Goal: Task Accomplishment & Management: Use online tool/utility

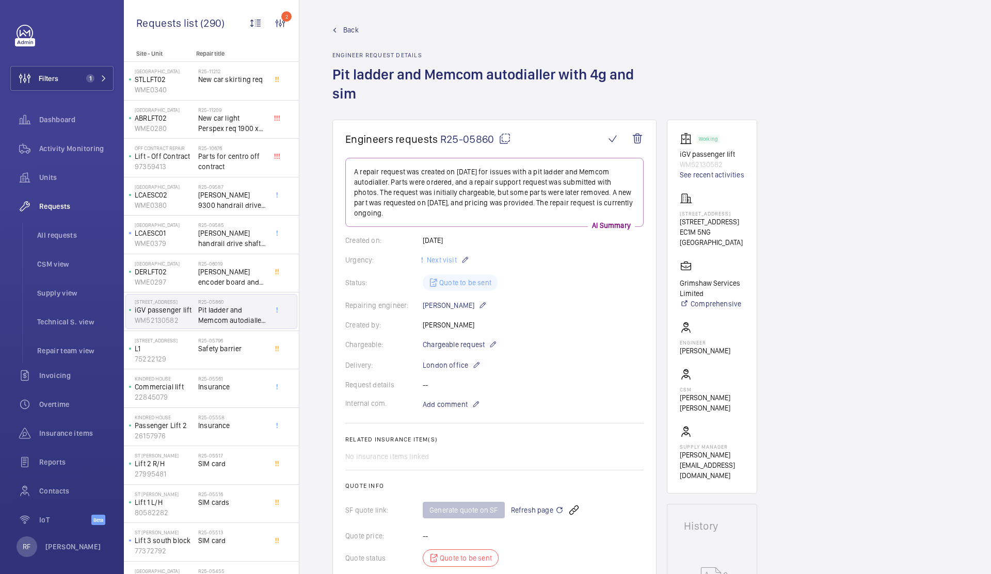
scroll to position [99, 0]
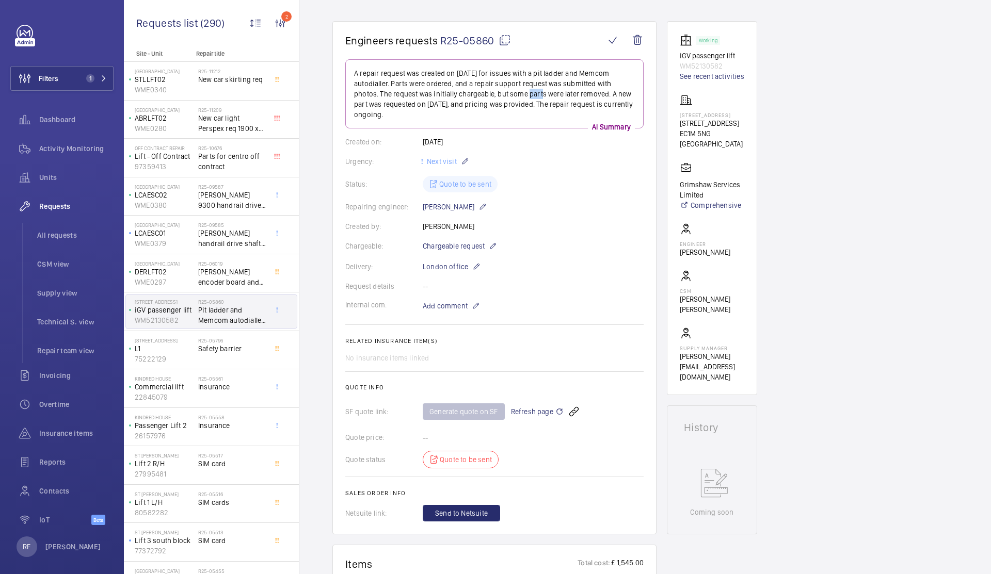
copy p "some"
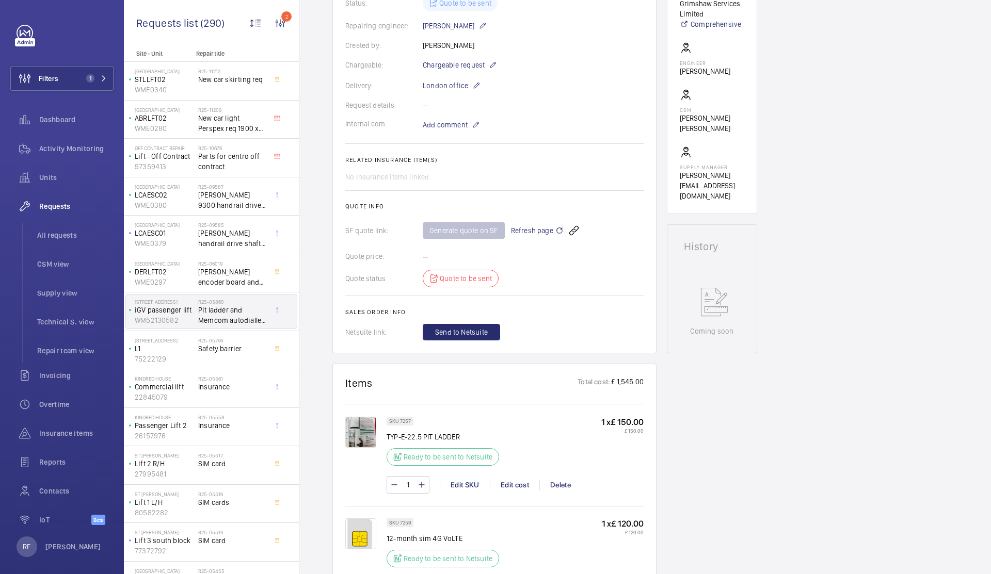
scroll to position [290, 0]
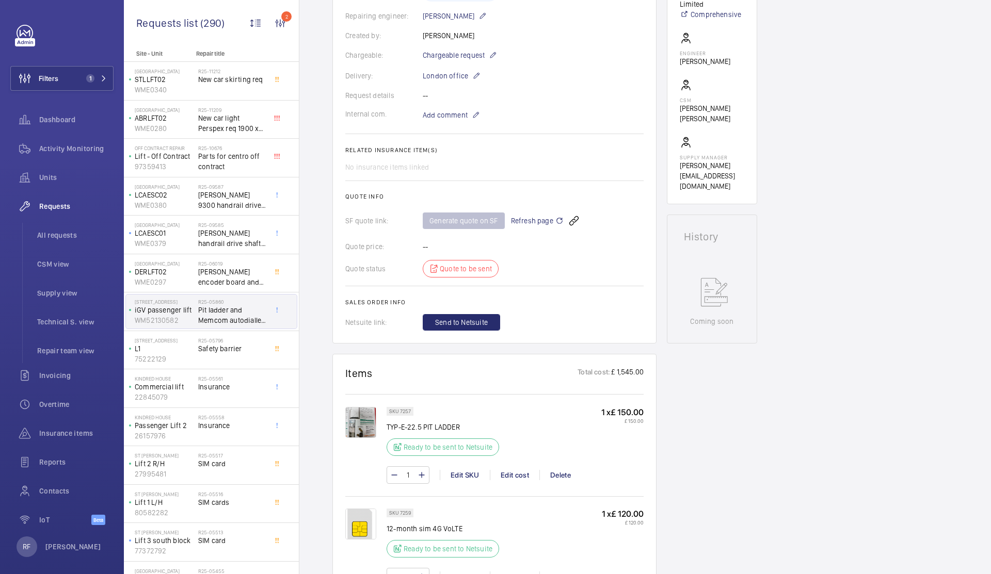
click at [525, 221] on span "Refresh page" at bounding box center [537, 221] width 53 height 12
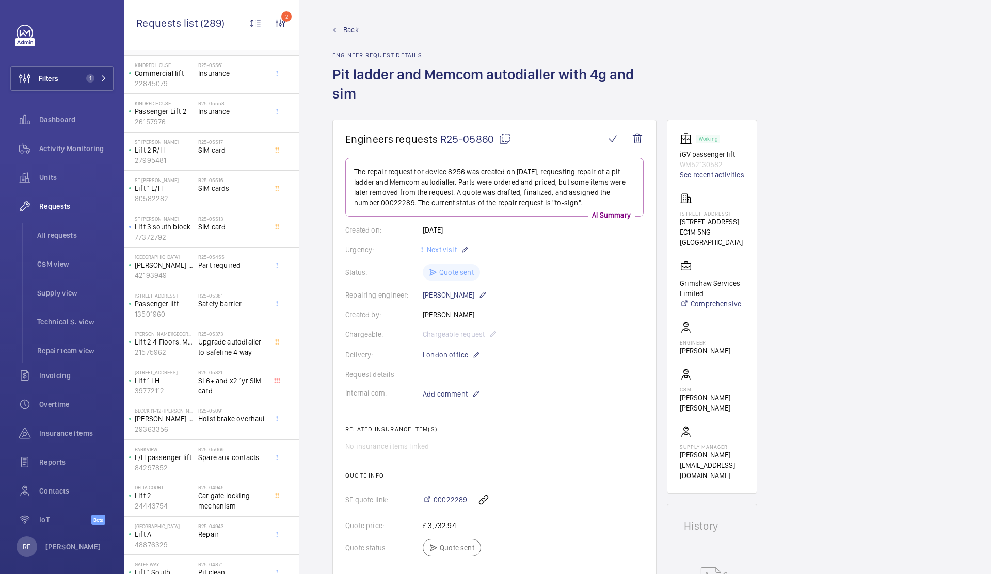
scroll to position [442, 0]
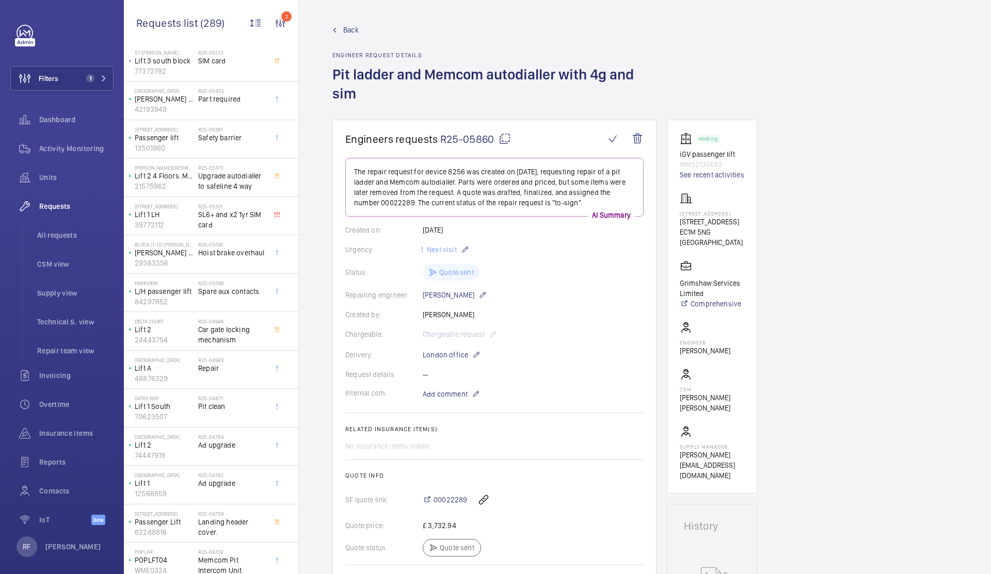
click at [350, 28] on span "Back" at bounding box center [350, 30] width 15 height 10
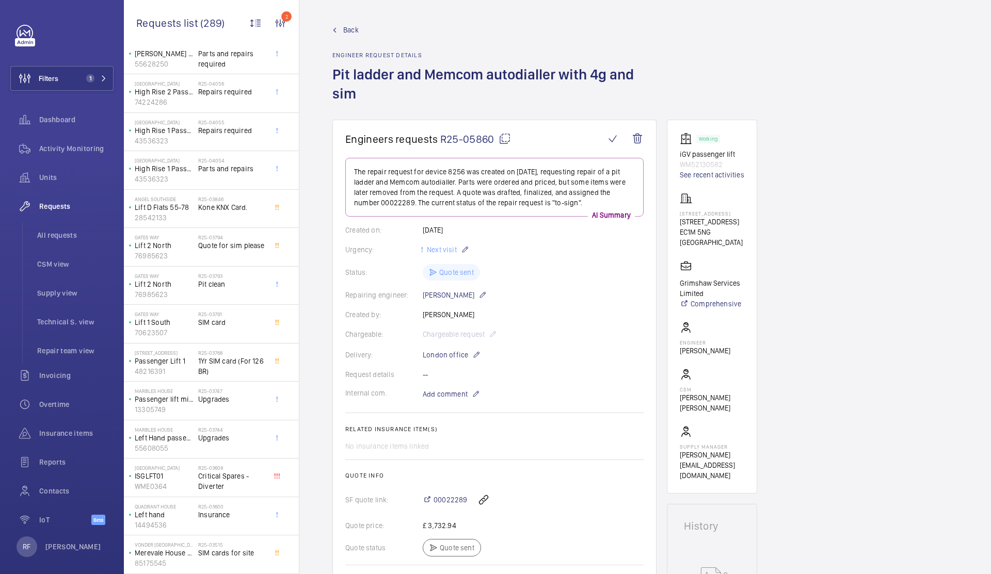
scroll to position [1691, 0]
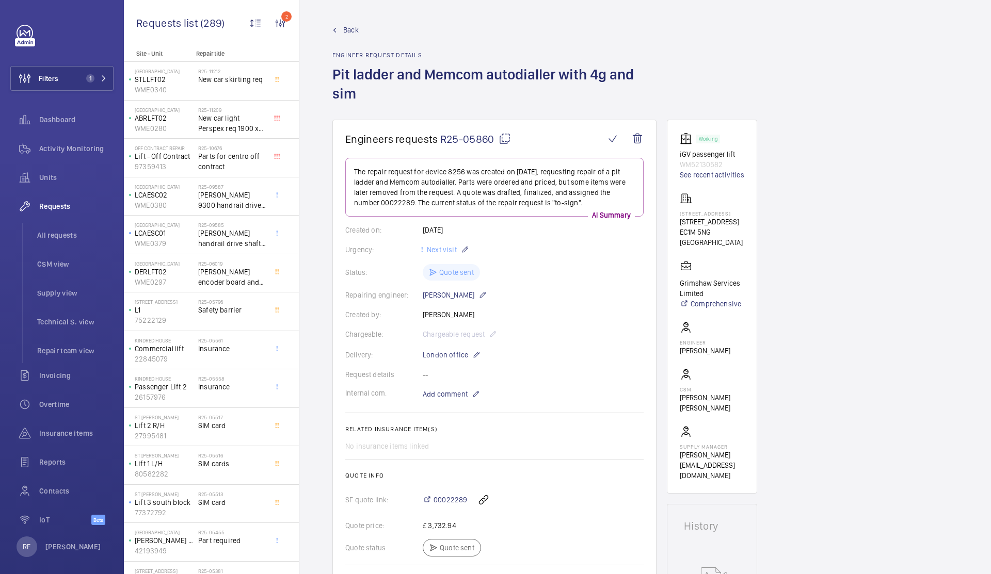
click at [354, 27] on span "Back" at bounding box center [350, 30] width 15 height 10
click at [340, 28] on link "Back" at bounding box center [494, 30] width 324 height 10
click at [51, 235] on span "All requests" at bounding box center [75, 235] width 76 height 10
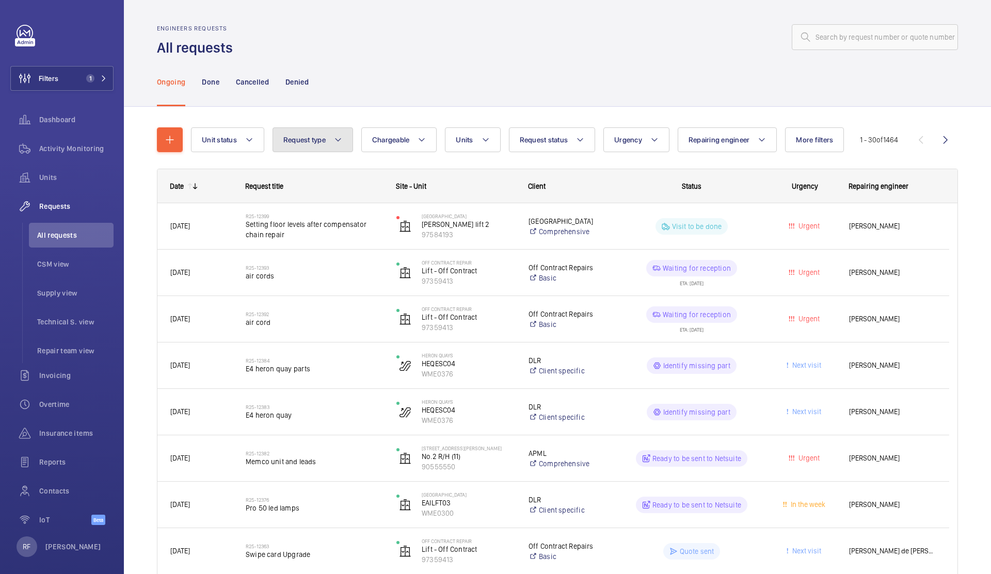
click at [345, 142] on button "Request type" at bounding box center [313, 139] width 81 height 25
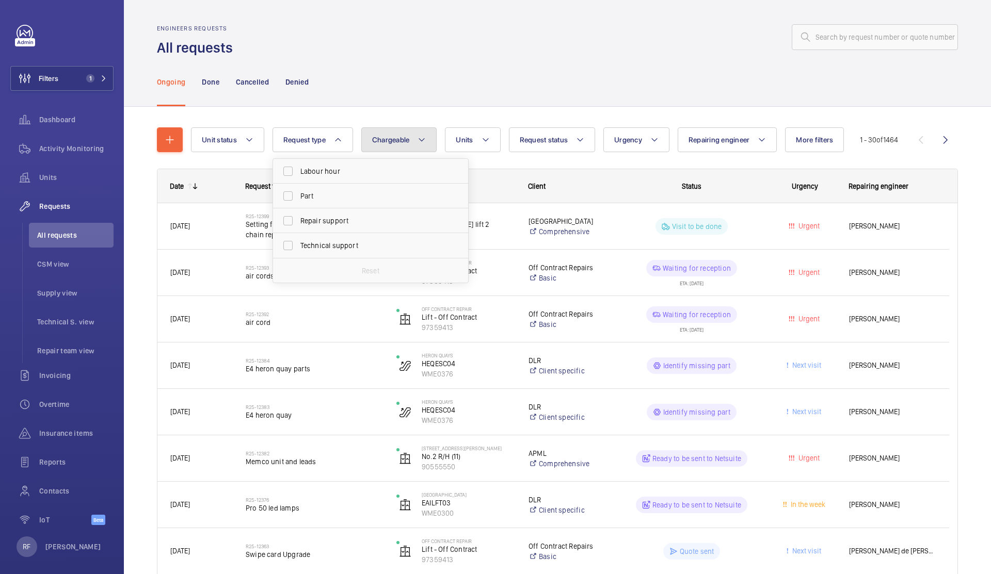
click at [380, 142] on span "Chargeable" at bounding box center [391, 140] width 38 height 8
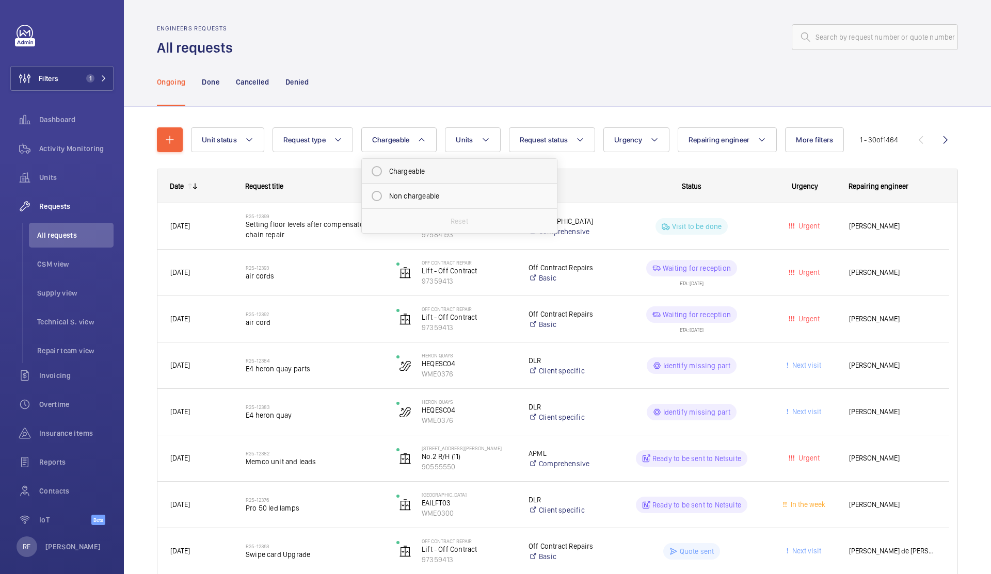
click at [406, 172] on mat-radio-button "Chargeable" at bounding box center [459, 171] width 186 height 21
radio input "true"
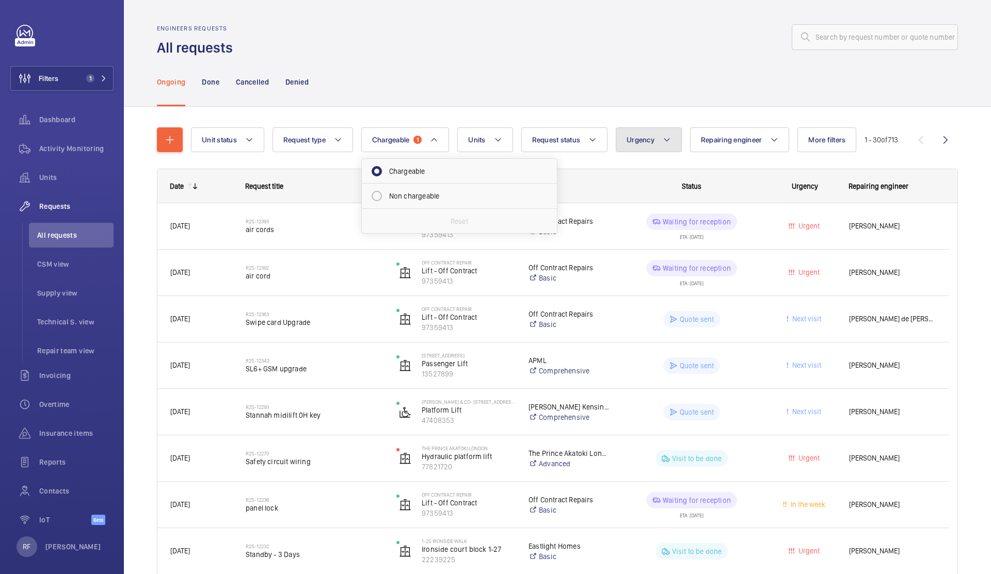
click at [641, 143] on span "Urgency" at bounding box center [641, 140] width 28 height 8
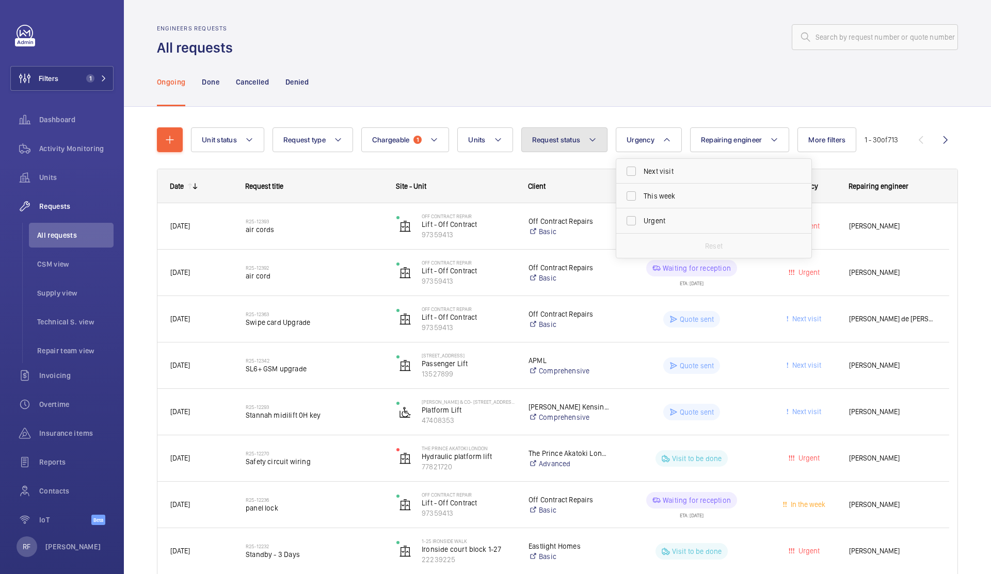
click at [587, 148] on button "Request status" at bounding box center [564, 139] width 87 height 25
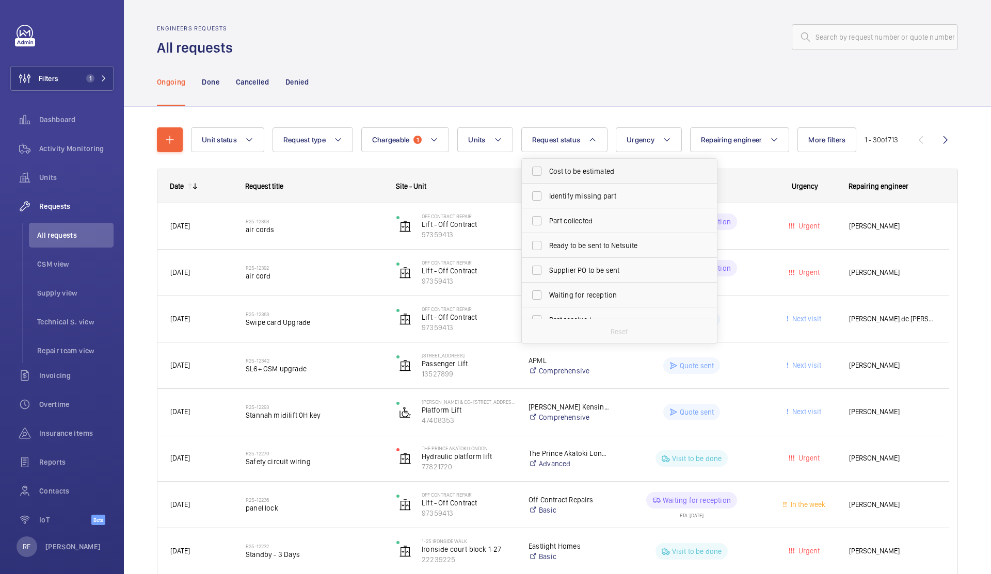
click at [581, 174] on span "Cost to be estimated" at bounding box center [620, 171] width 142 height 10
click at [547, 174] on input "Cost to be estimated" at bounding box center [536, 171] width 21 height 21
checkbox input "true"
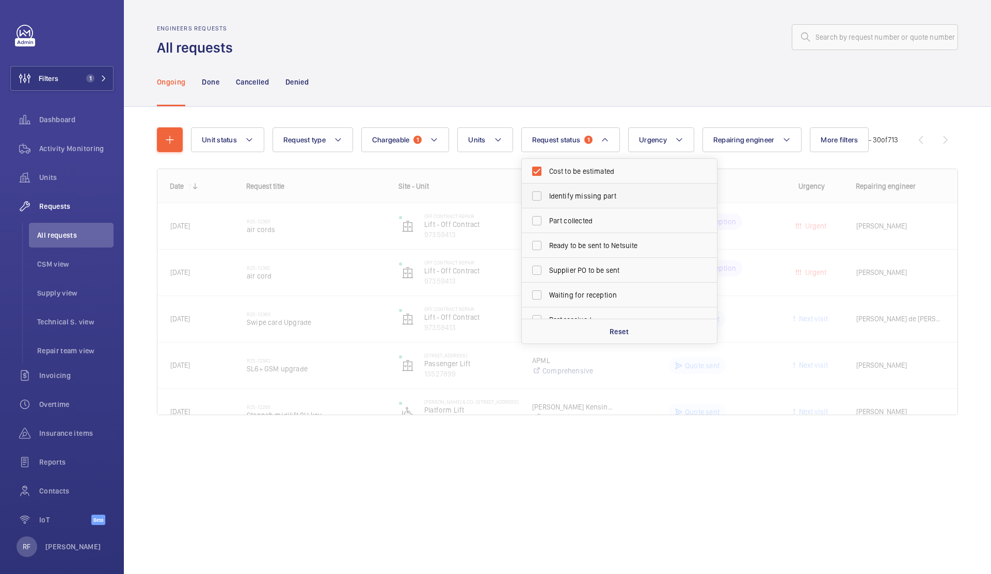
click at [581, 188] on label "Identify missing part" at bounding box center [612, 196] width 180 height 25
click at [547, 188] on input "Identify missing part" at bounding box center [536, 196] width 21 height 21
checkbox input "true"
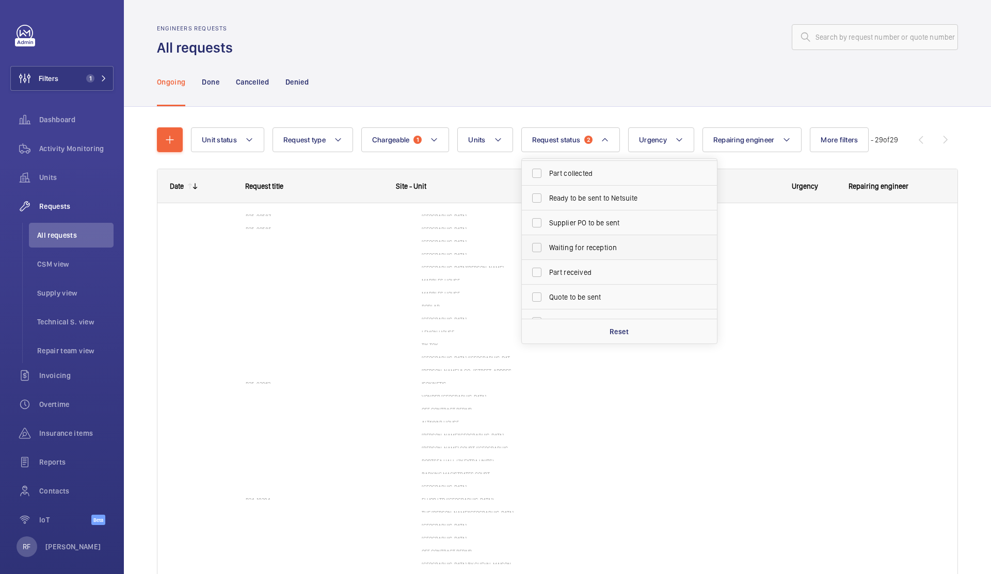
scroll to position [48, 0]
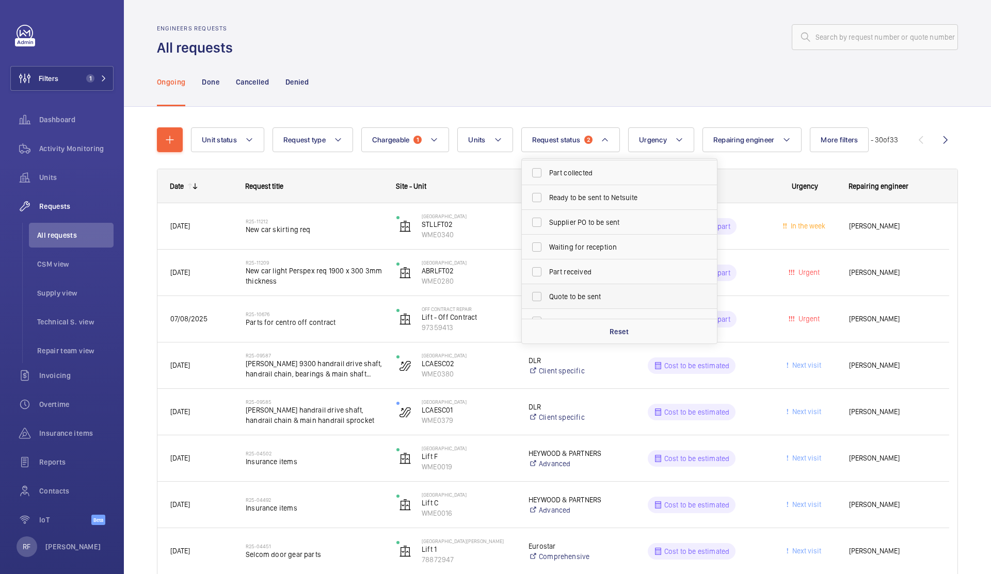
click at [586, 304] on label "Quote to be sent" at bounding box center [612, 296] width 180 height 25
click at [547, 304] on input "Quote to be sent" at bounding box center [536, 296] width 21 height 21
checkbox input "true"
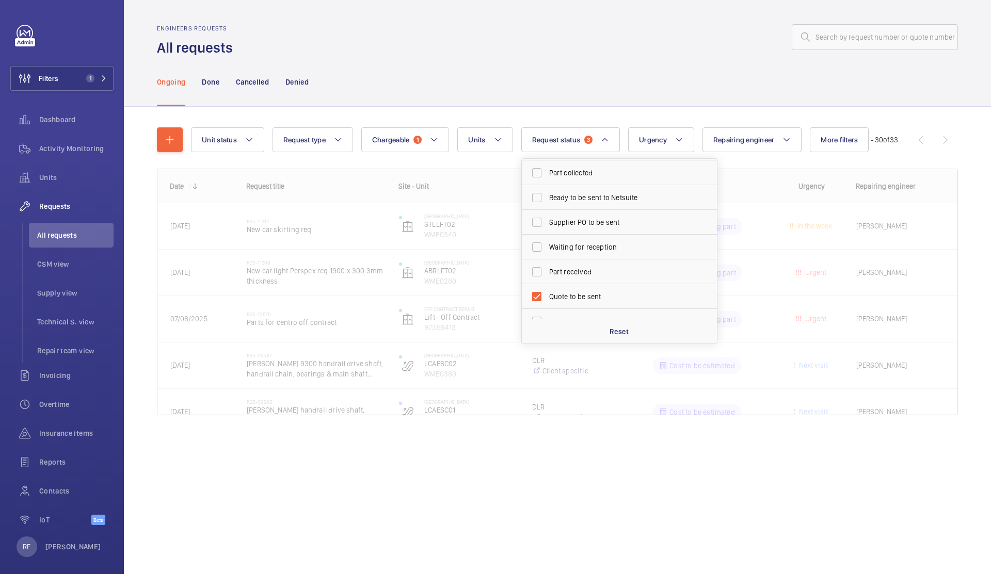
click at [674, 83] on div "Ongoing Done Cancelled Denied" at bounding box center [557, 81] width 801 height 49
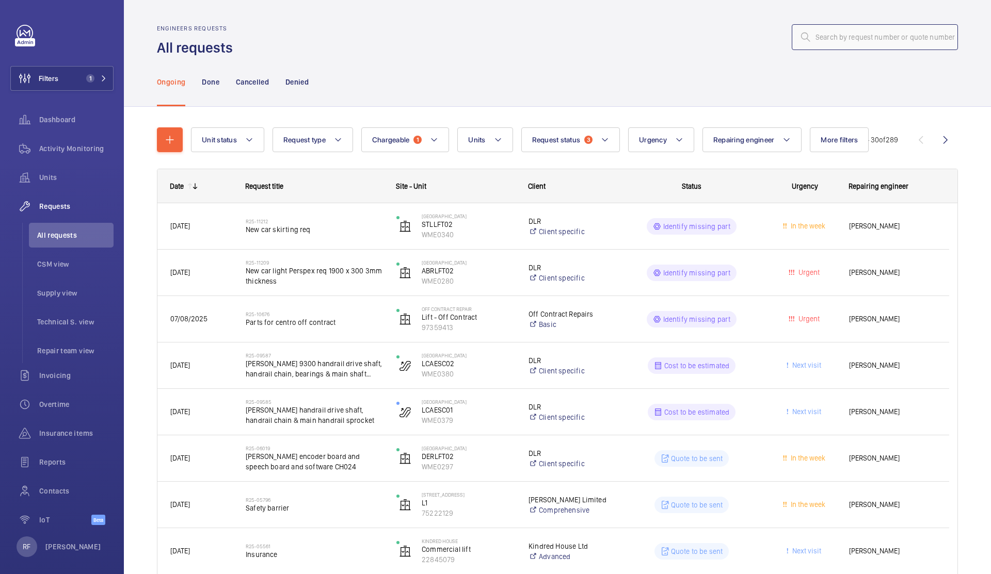
click at [811, 37] on input "text" at bounding box center [875, 37] width 166 height 26
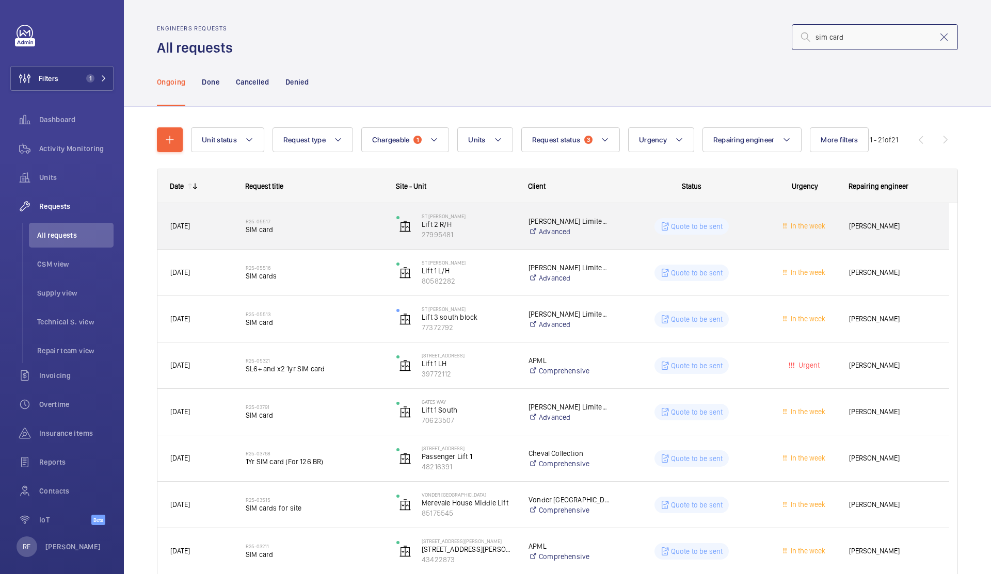
type input "sim card"
click at [619, 225] on div "Quote to be sent" at bounding box center [686, 226] width 150 height 37
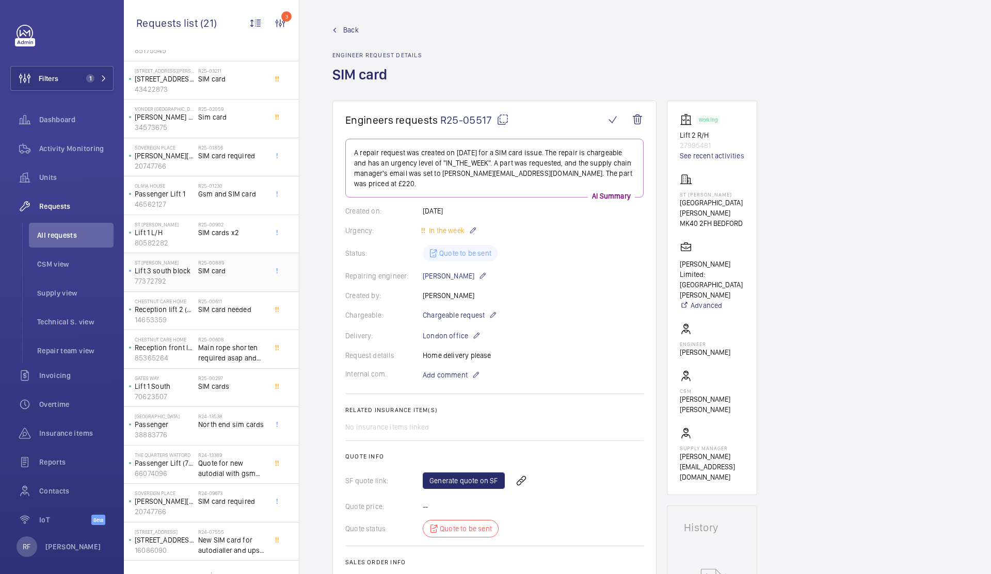
scroll to position [294, 0]
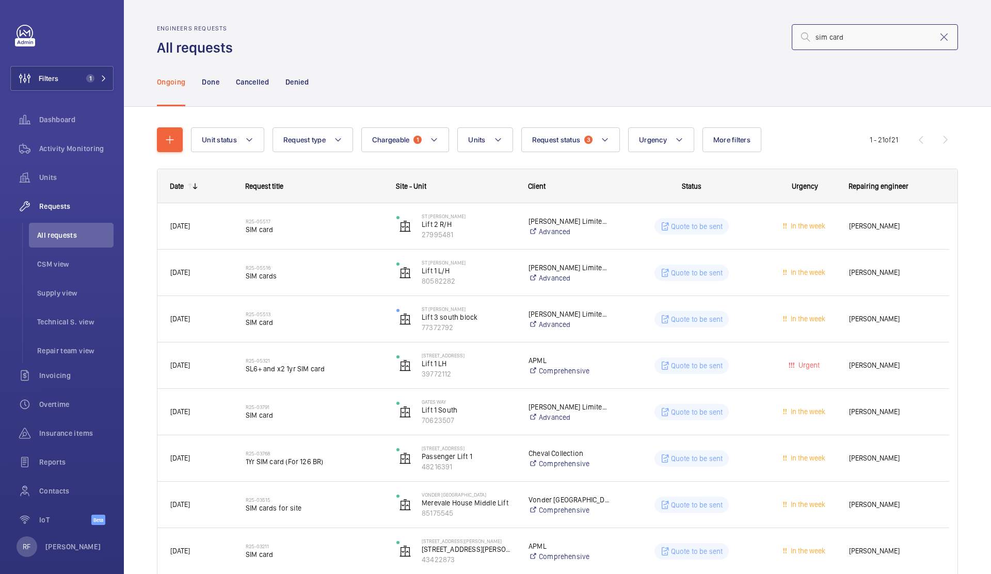
click at [858, 41] on input "sim card" at bounding box center [875, 37] width 166 height 26
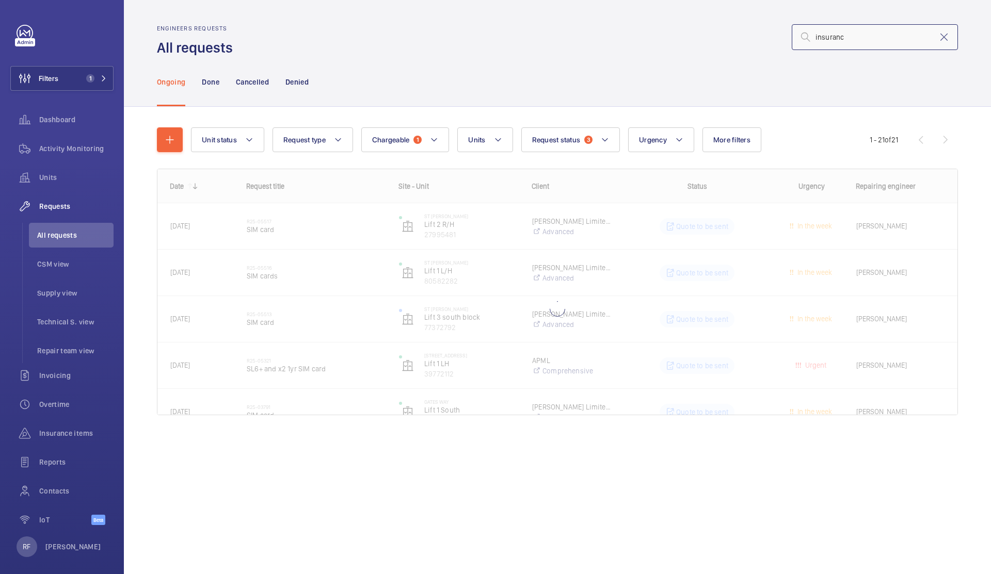
type input "insurance"
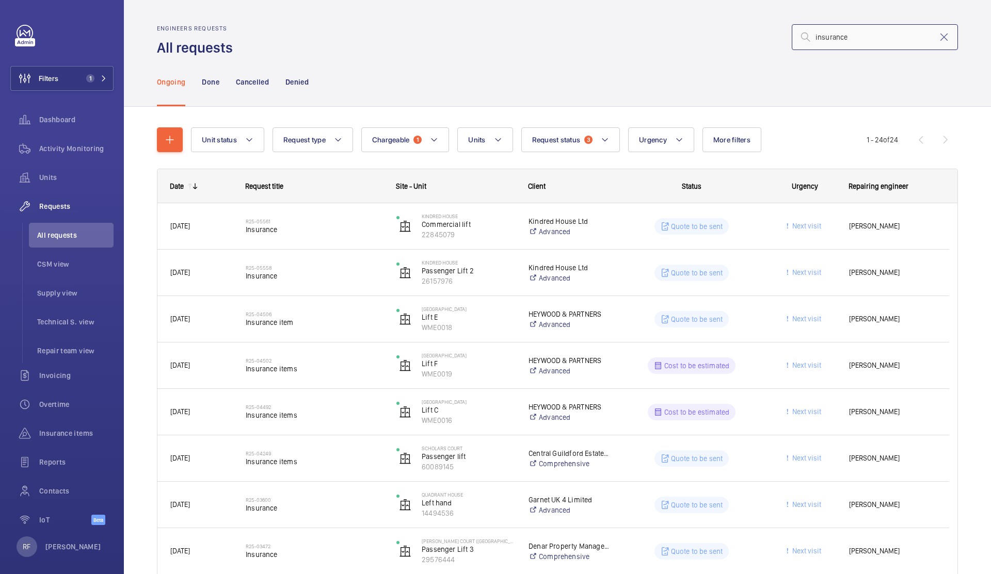
click at [866, 31] on input "insurance" at bounding box center [875, 37] width 166 height 26
click at [865, 33] on input "insurance" at bounding box center [875, 37] width 166 height 26
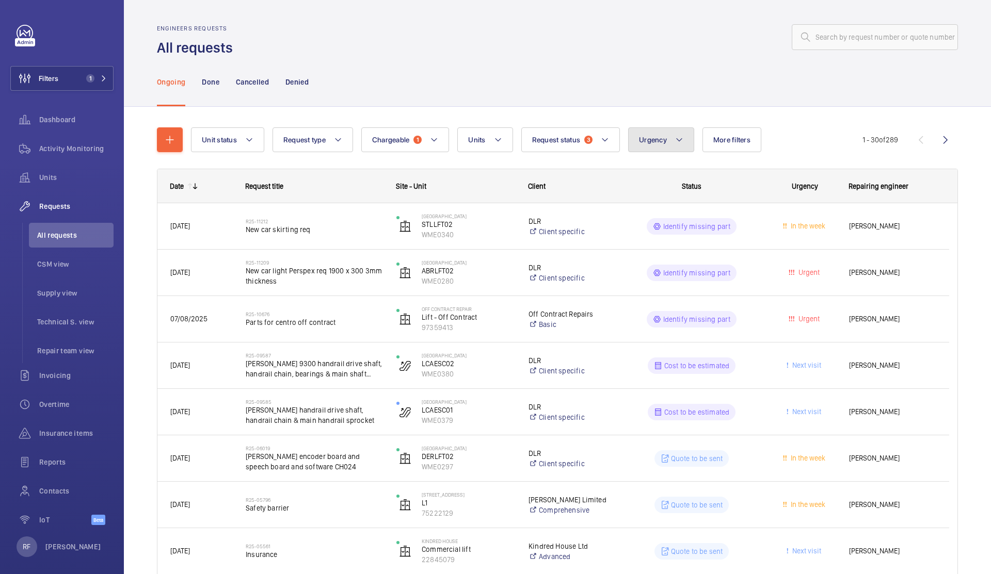
click at [680, 143] on mat-icon at bounding box center [679, 140] width 8 height 12
click at [667, 224] on span "Urgent" at bounding box center [727, 221] width 142 height 10
click at [654, 224] on input "Urgent" at bounding box center [643, 221] width 21 height 21
checkbox input "true"
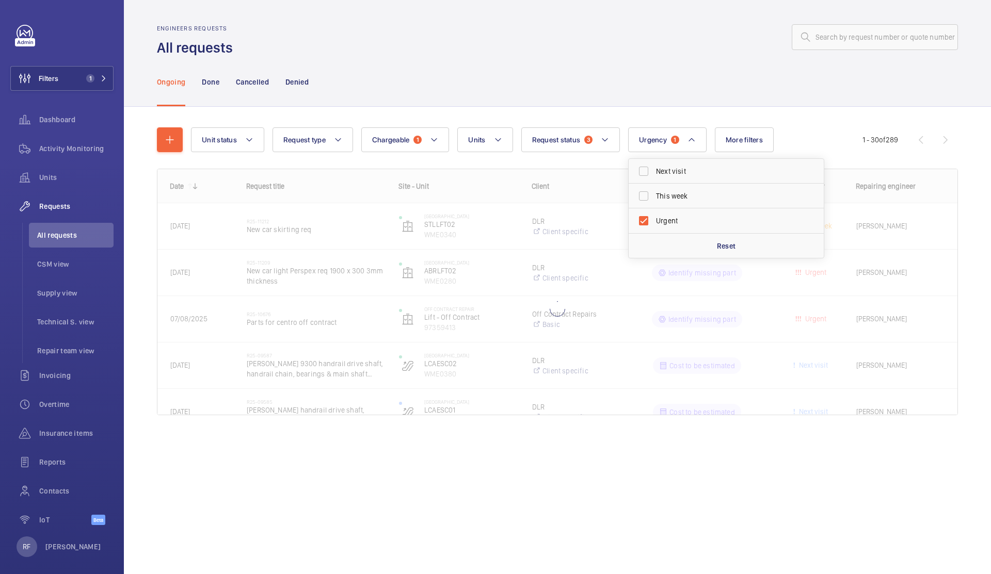
click at [665, 106] on div "Ongoing Done Cancelled Denied" at bounding box center [557, 81] width 801 height 49
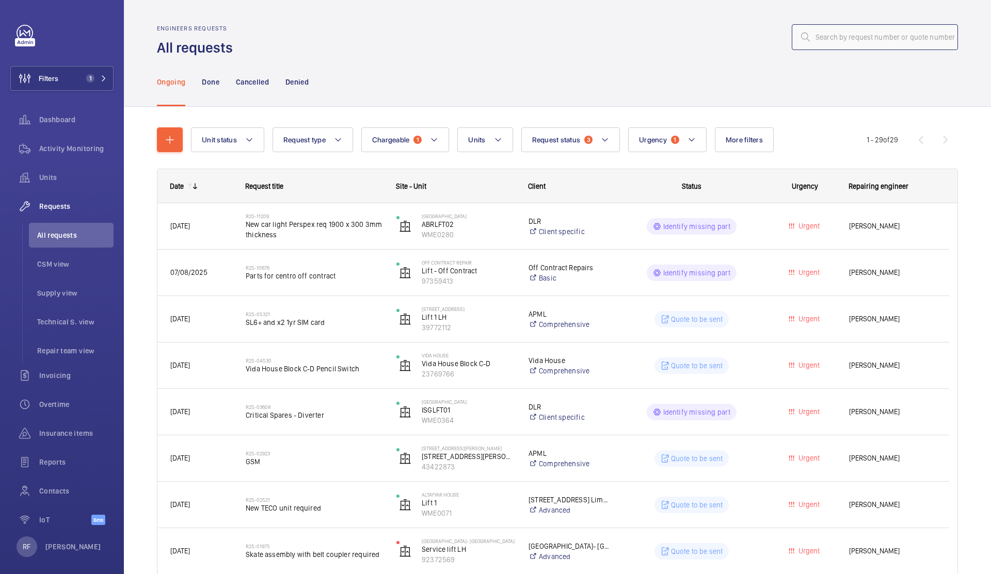
click at [813, 37] on input "text" at bounding box center [875, 37] width 166 height 26
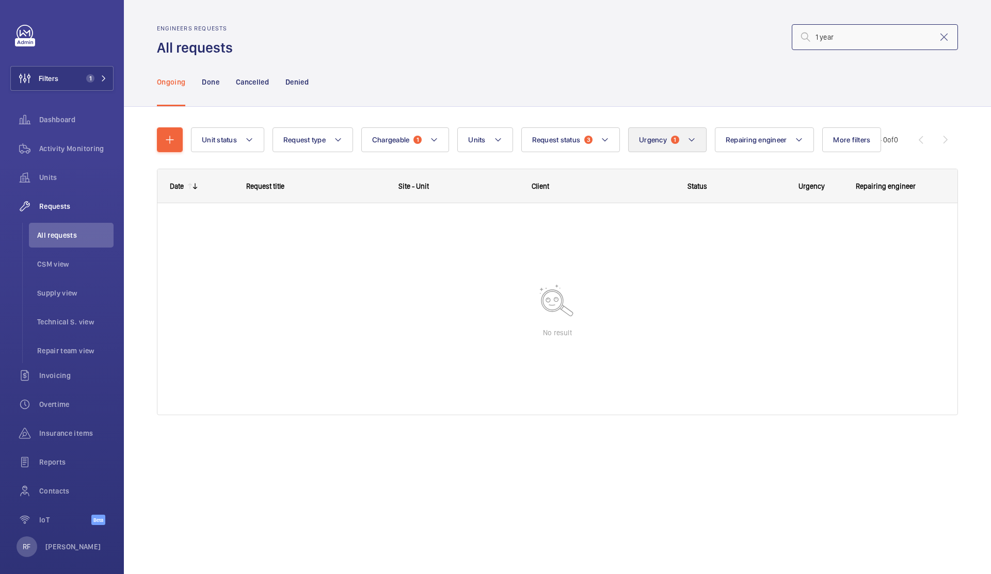
type input "1 year"
click at [649, 149] on button "Urgency 1" at bounding box center [667, 139] width 78 height 25
click at [652, 170] on input "Urgent" at bounding box center [643, 171] width 21 height 21
checkbox input "false"
click at [827, 43] on input "1 year" at bounding box center [875, 37] width 166 height 26
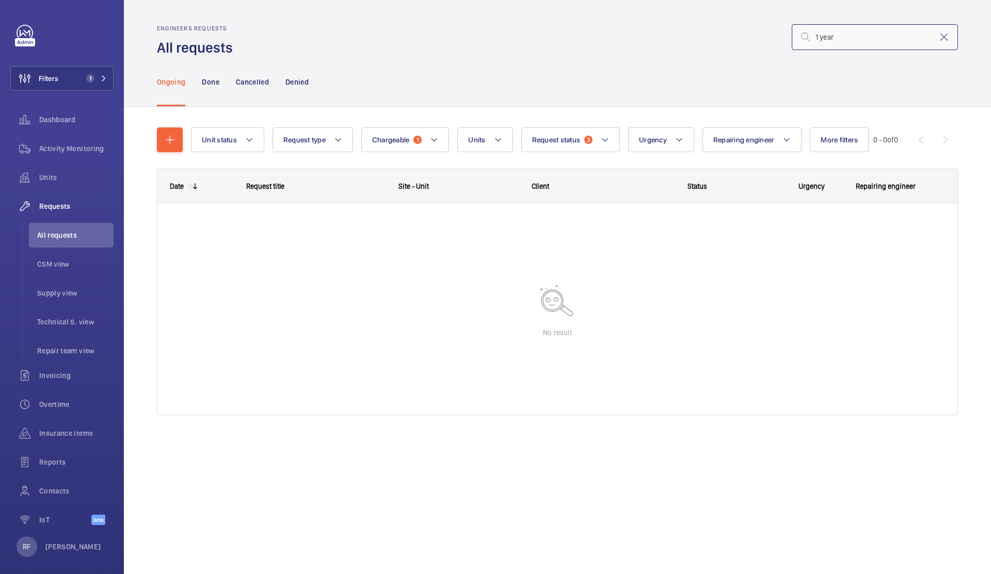
click at [827, 43] on input "1 year" at bounding box center [875, 37] width 166 height 26
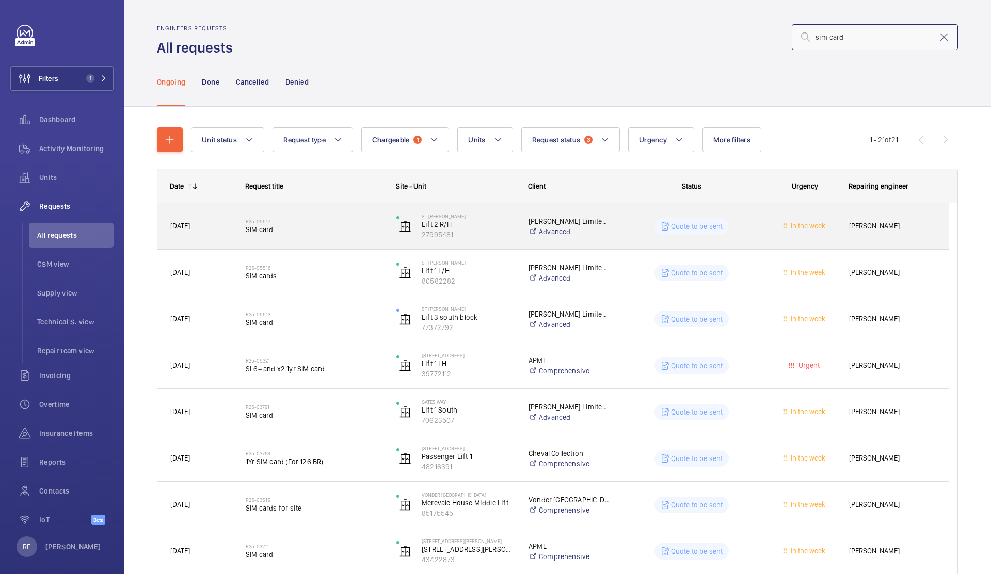
type input "sim card"
click at [363, 236] on div "R25-05517 SIM card" at bounding box center [314, 227] width 137 height 30
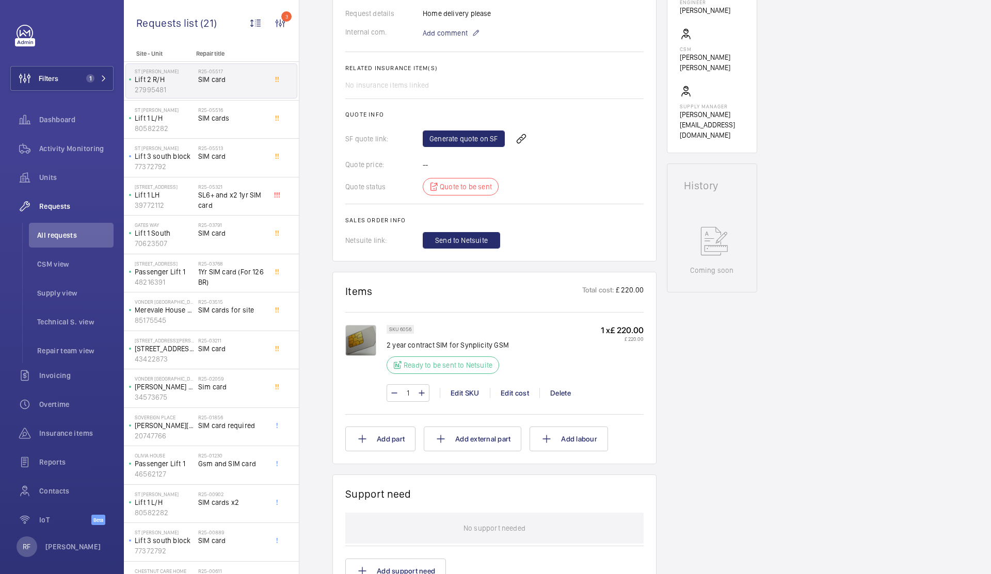
scroll to position [343, 0]
click at [454, 130] on link "Generate quote on SF" at bounding box center [464, 138] width 82 height 17
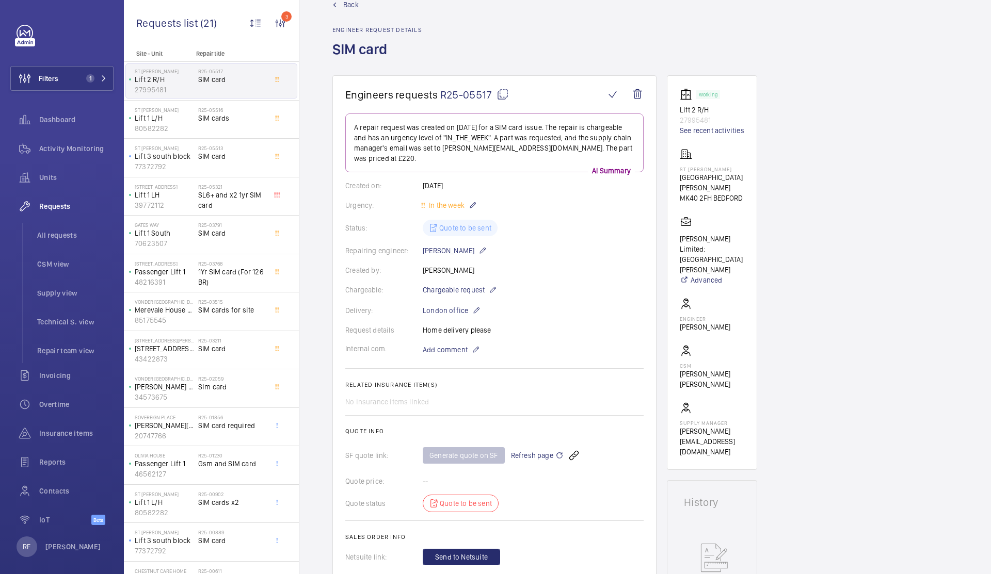
scroll to position [0, 0]
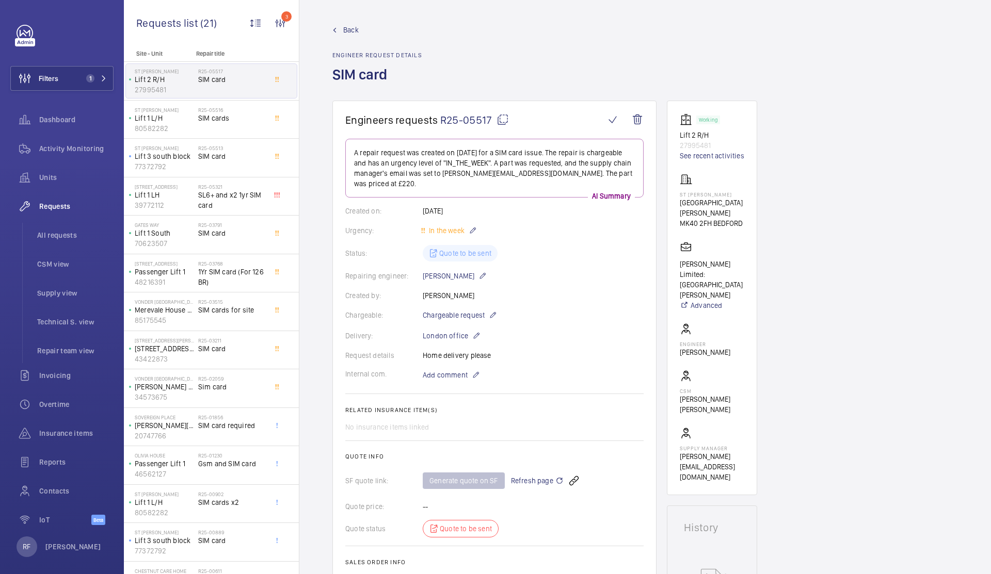
click at [502, 116] on mat-icon at bounding box center [503, 120] width 12 height 12
click at [223, 117] on span "SIM cards" at bounding box center [232, 118] width 68 height 10
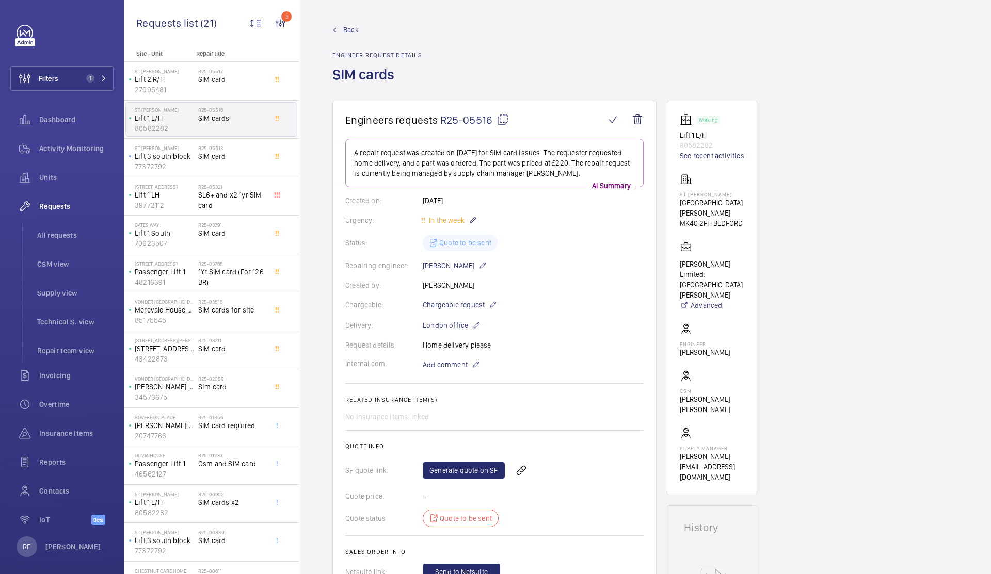
scroll to position [2, 0]
click at [502, 118] on mat-icon at bounding box center [503, 117] width 12 height 12
type textarea "R25-05516"
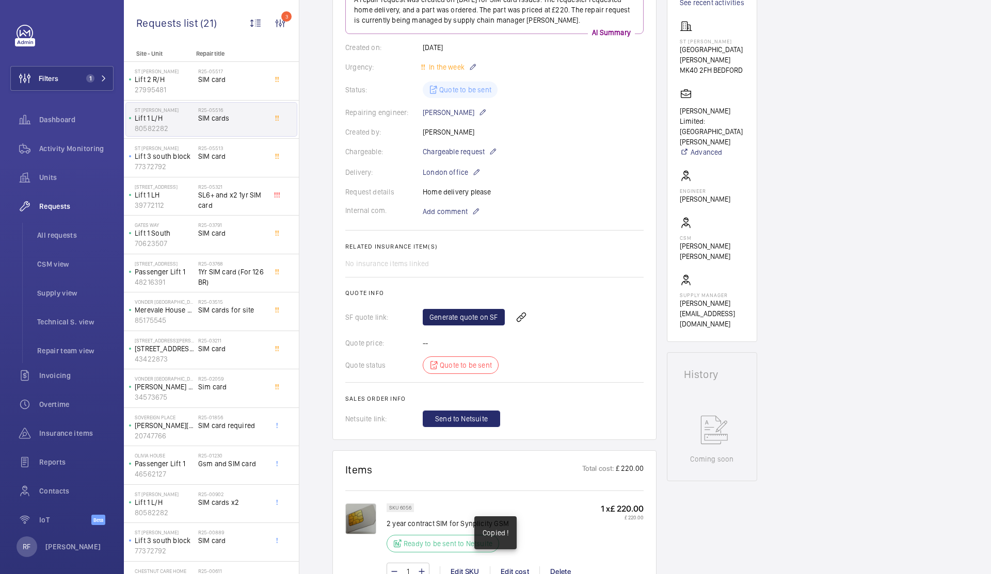
scroll to position [153, 0]
click at [483, 321] on link "Generate quote on SF" at bounding box center [464, 317] width 82 height 17
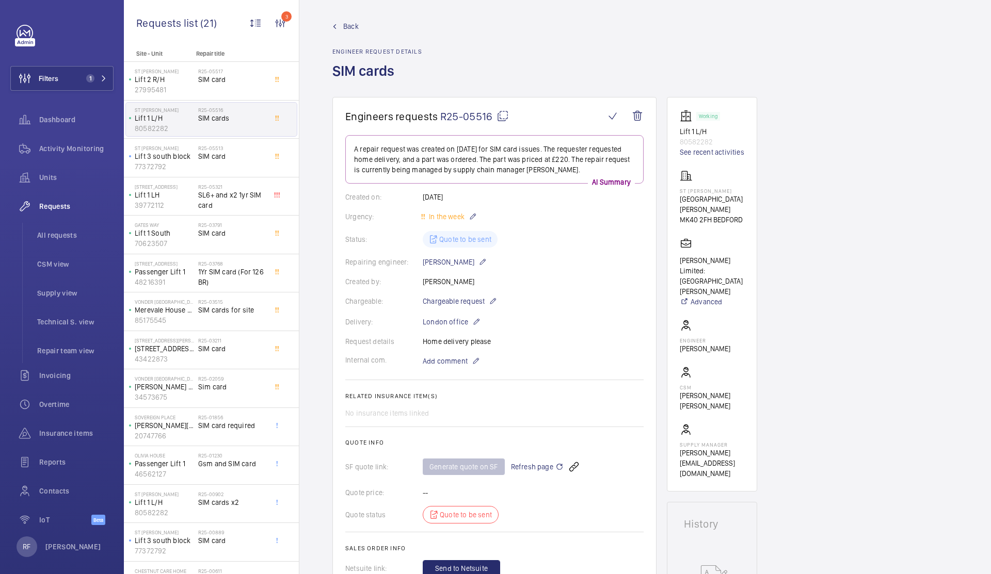
scroll to position [0, 0]
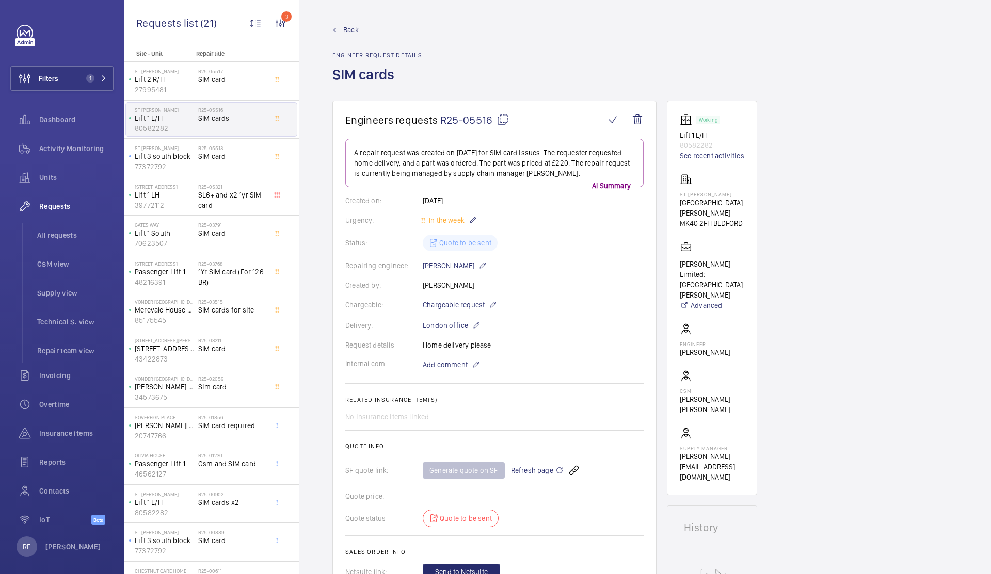
click at [501, 126] on mat-icon at bounding box center [503, 120] width 12 height 12
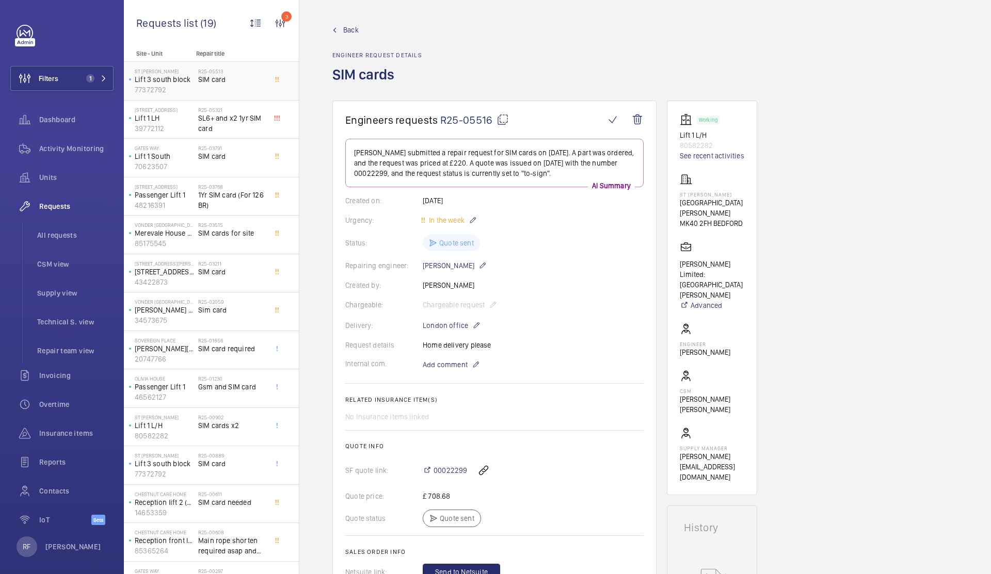
click at [254, 88] on div "R25-05513 SIM card" at bounding box center [232, 83] width 68 height 30
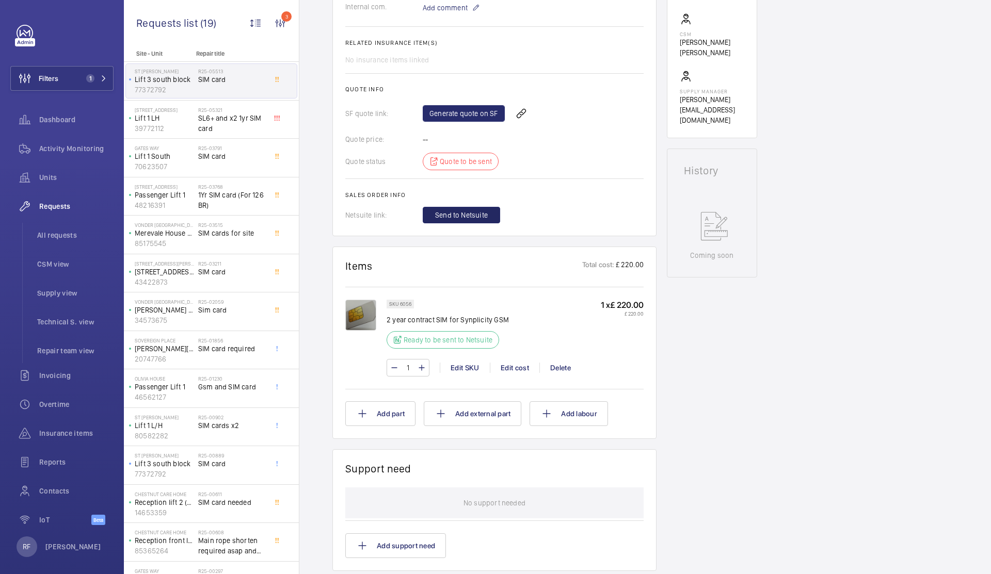
scroll to position [357, 0]
click at [439, 116] on link "Generate quote on SF" at bounding box center [464, 113] width 82 height 17
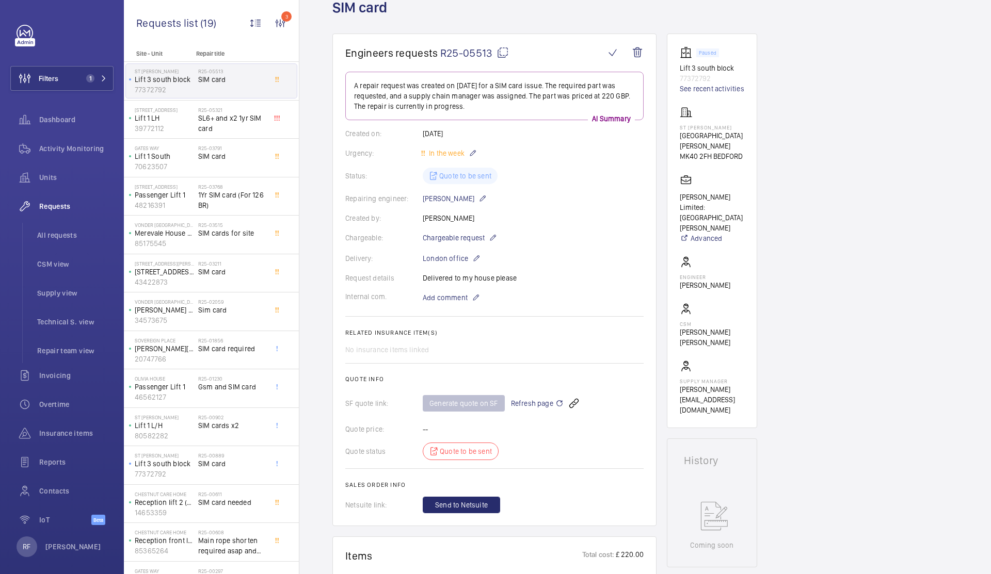
scroll to position [0, 0]
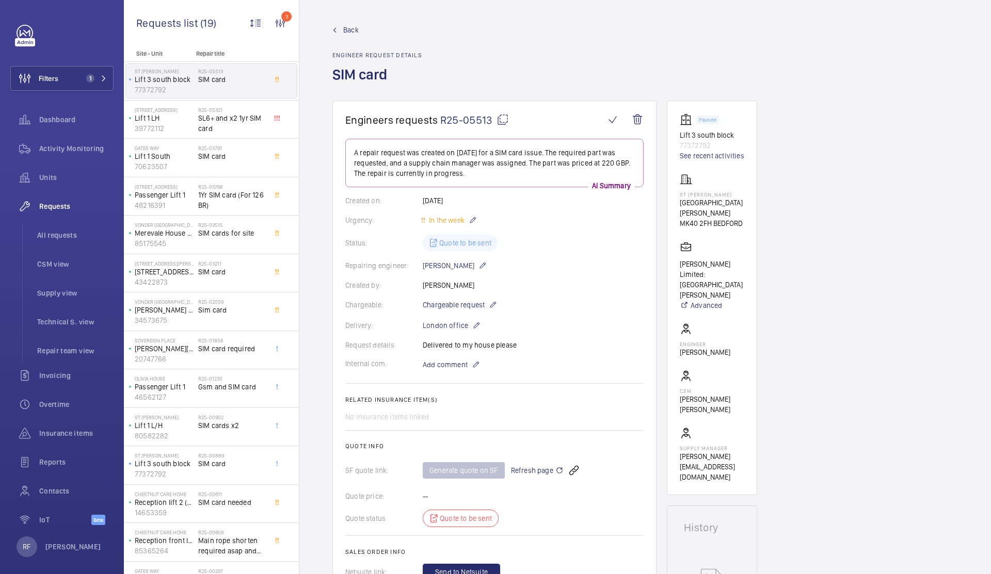
click at [497, 120] on mat-icon at bounding box center [503, 120] width 12 height 12
click at [214, 127] on span "SL6+ and x2 1yr SIM card" at bounding box center [232, 123] width 68 height 21
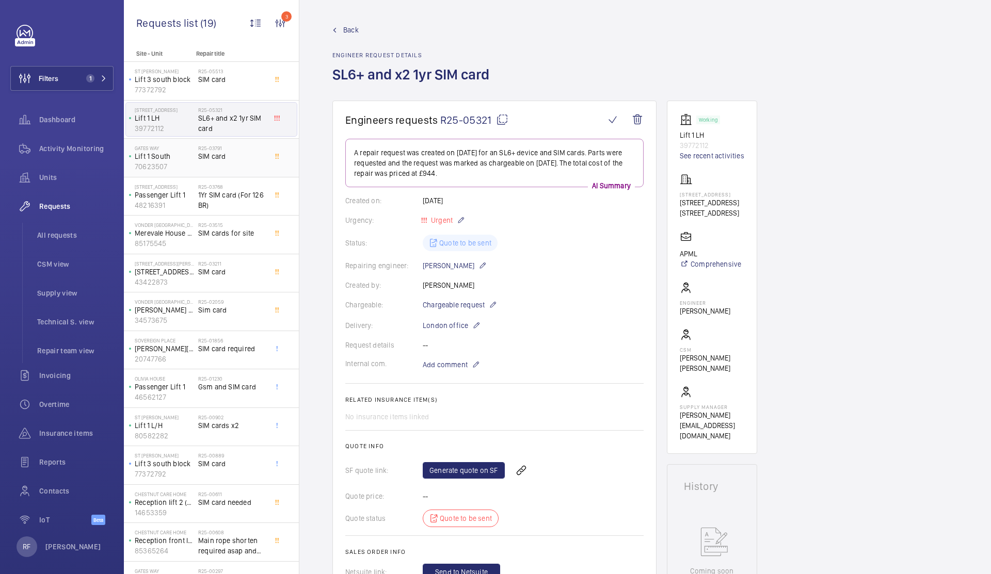
click at [211, 153] on span "SIM card" at bounding box center [232, 156] width 68 height 10
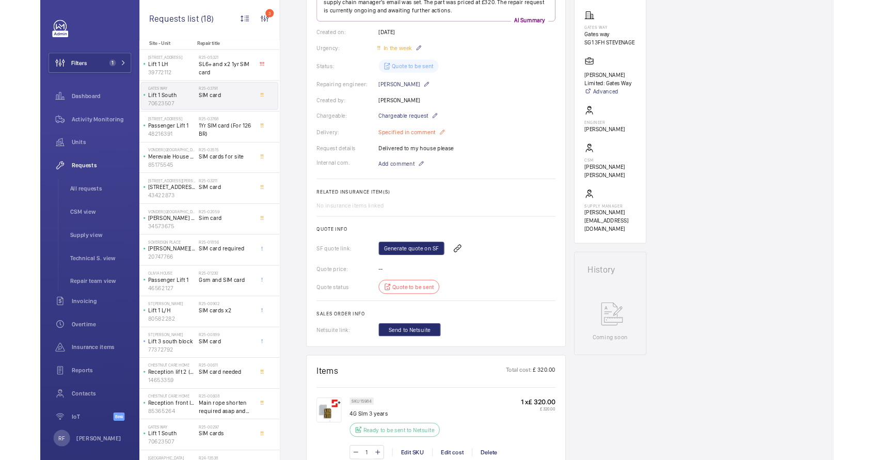
scroll to position [215, 0]
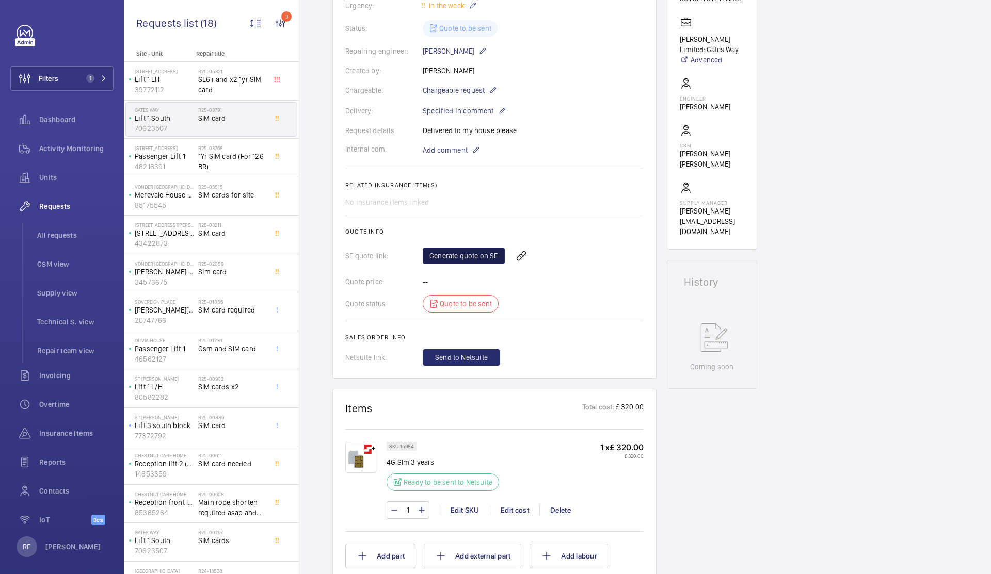
click at [463, 257] on link "Generate quote on SF" at bounding box center [464, 256] width 82 height 17
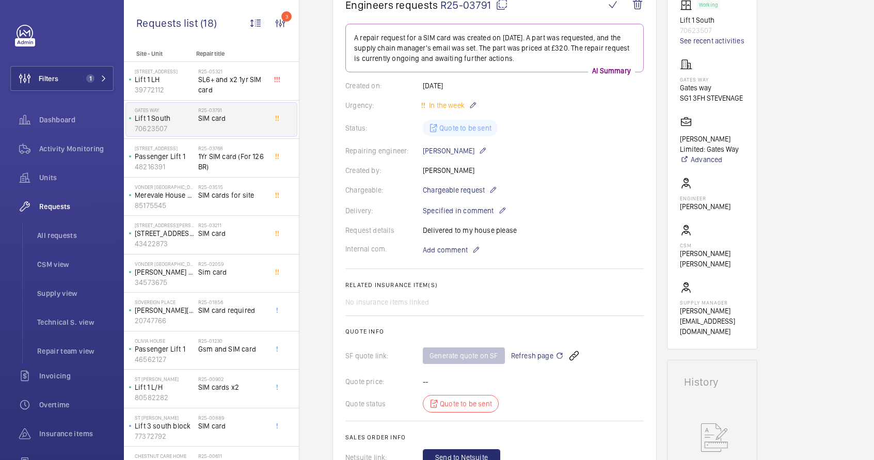
scroll to position [0, 0]
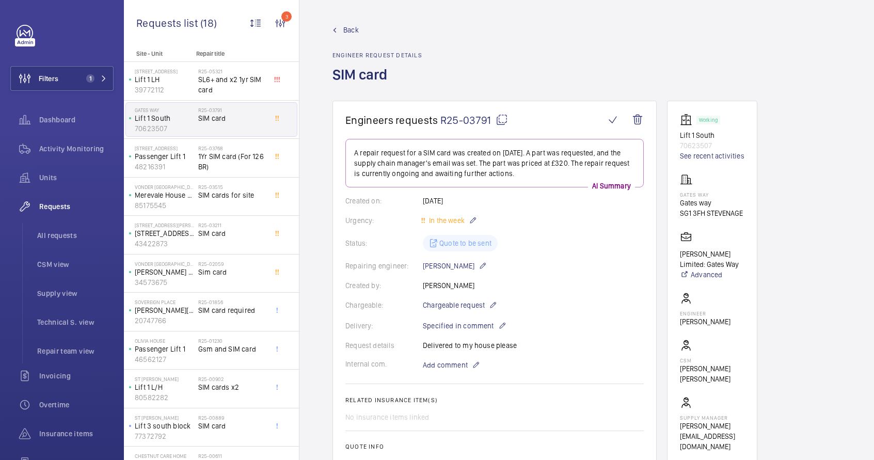
click at [503, 122] on mat-icon at bounding box center [502, 120] width 12 height 12
click at [228, 168] on span "1Yr SIM card (For 126 BR)" at bounding box center [232, 161] width 68 height 21
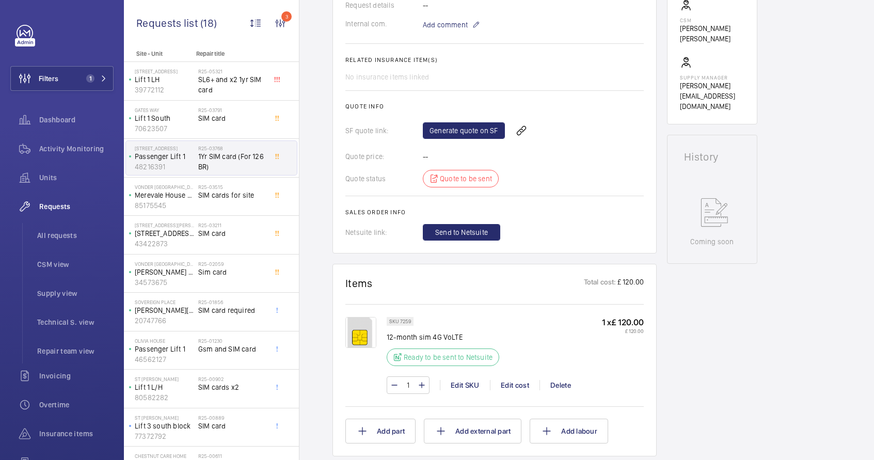
scroll to position [342, 0]
click at [455, 128] on link "Generate quote on SF" at bounding box center [464, 128] width 82 height 17
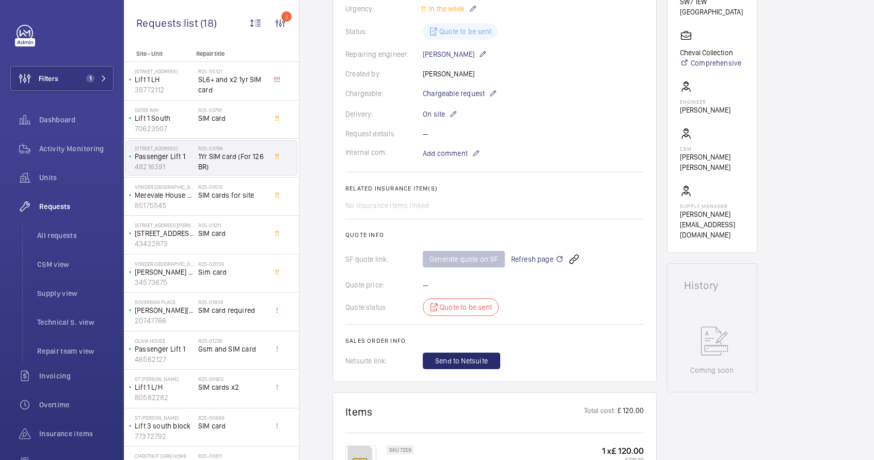
scroll to position [38, 0]
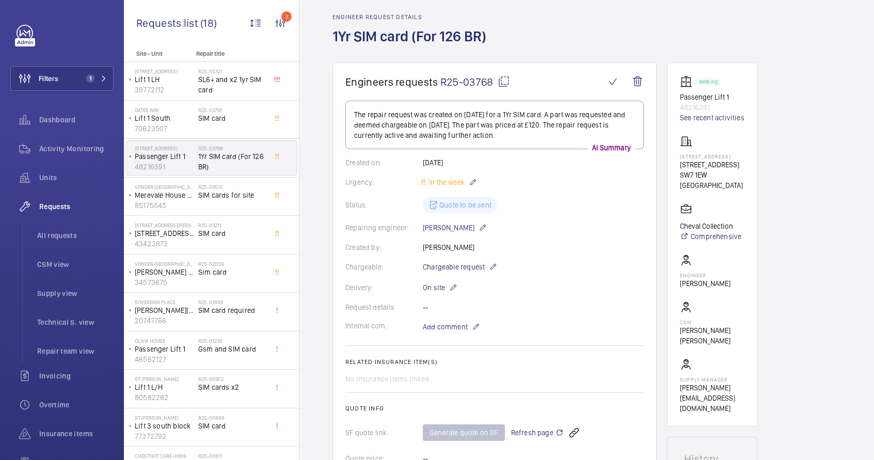
click at [503, 83] on mat-icon at bounding box center [504, 81] width 12 height 12
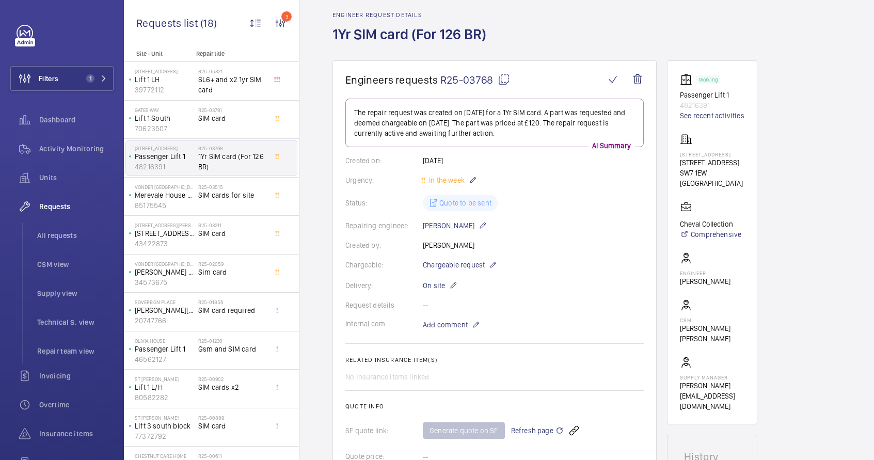
scroll to position [40, 0]
click at [214, 199] on span "SIM cards for site" at bounding box center [232, 195] width 68 height 10
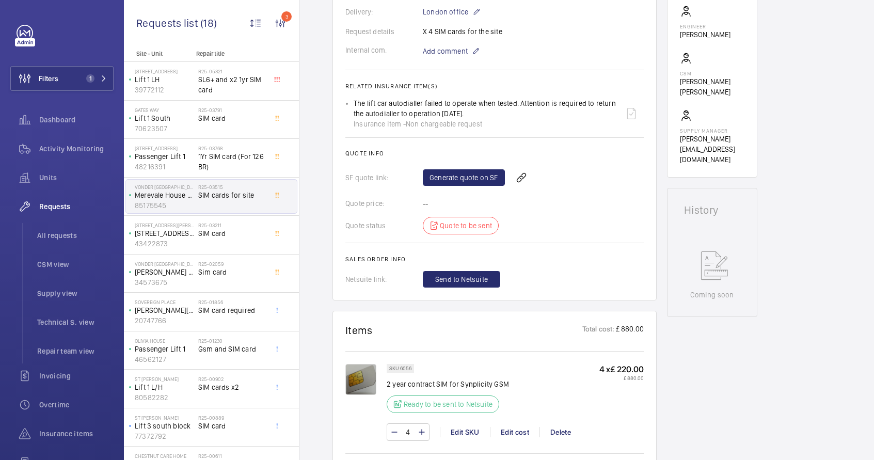
scroll to position [322, 0]
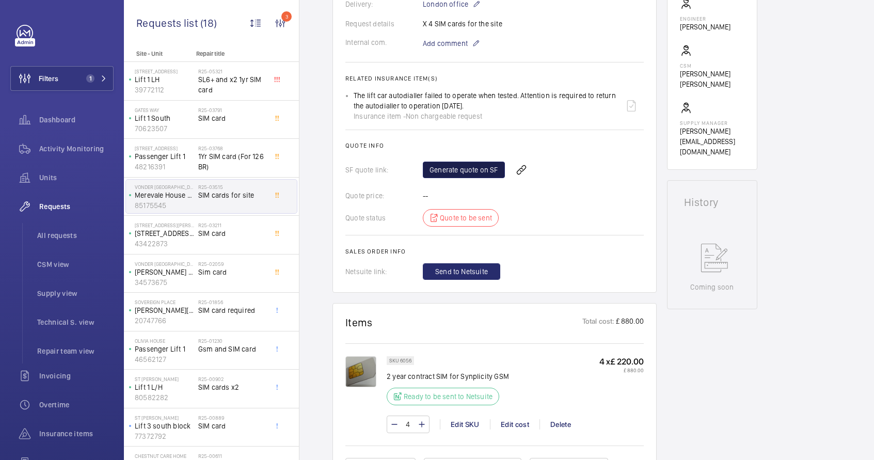
click at [471, 169] on link "Generate quote on SF" at bounding box center [464, 170] width 82 height 17
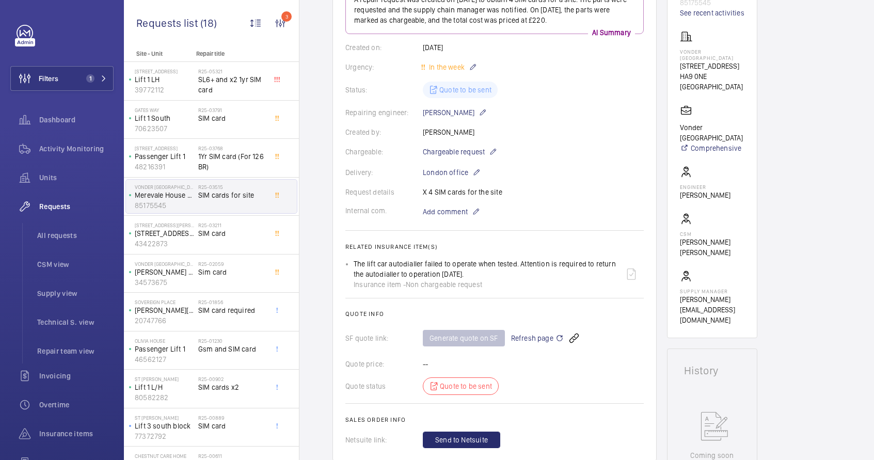
scroll to position [52, 0]
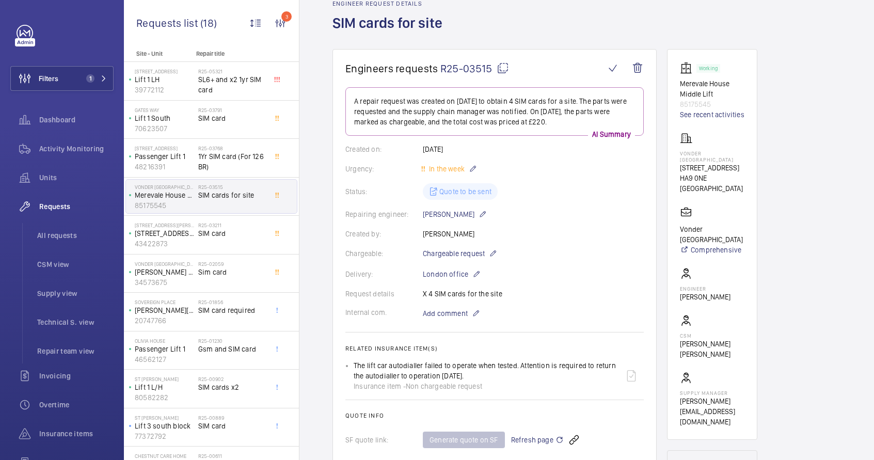
click at [507, 72] on mat-icon at bounding box center [503, 68] width 12 height 12
type textarea "R25-03515"
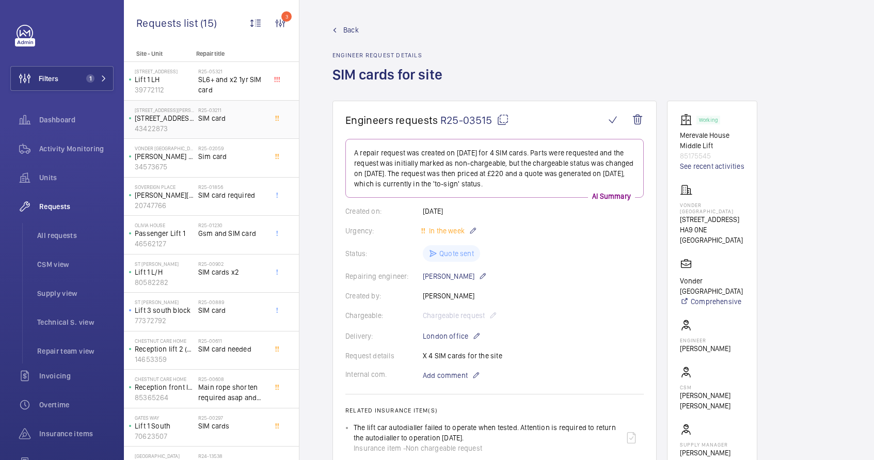
click at [237, 127] on div "R25-03211 SIM card" at bounding box center [232, 122] width 68 height 30
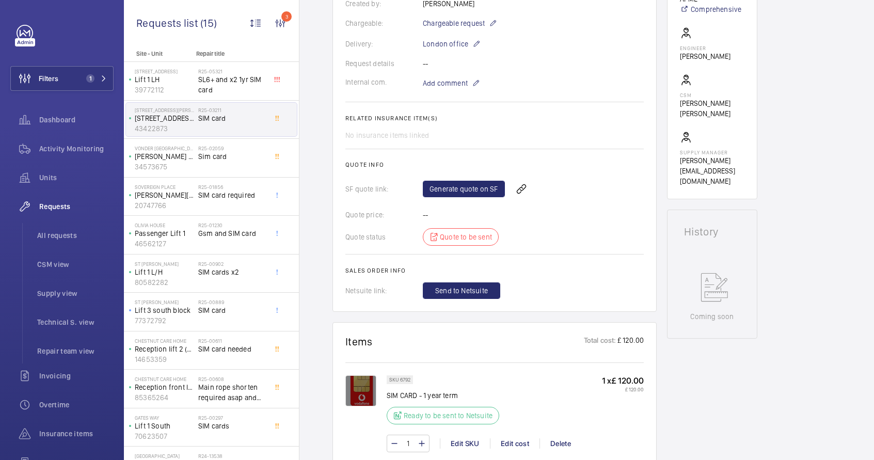
scroll to position [386, 0]
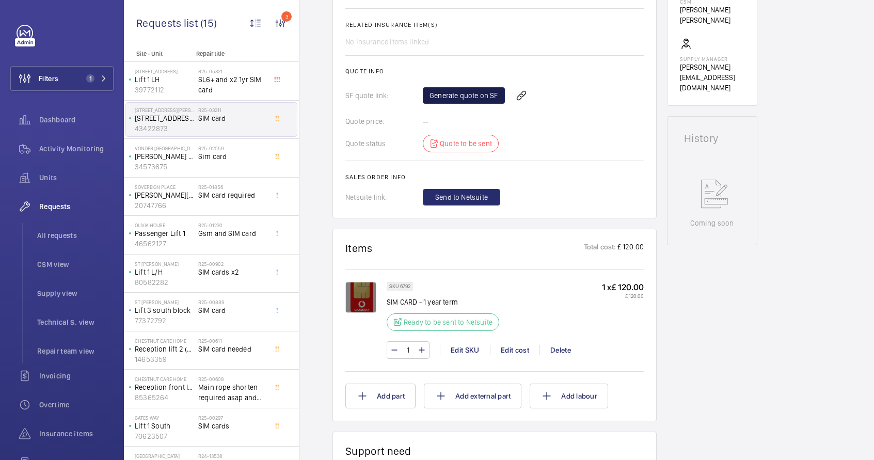
click at [464, 100] on link "Generate quote on SF" at bounding box center [464, 95] width 82 height 17
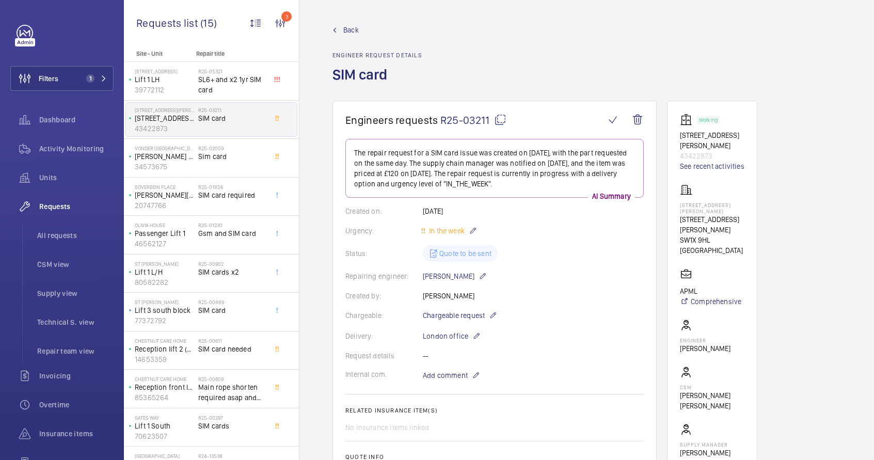
click at [499, 120] on mat-icon at bounding box center [500, 120] width 12 height 12
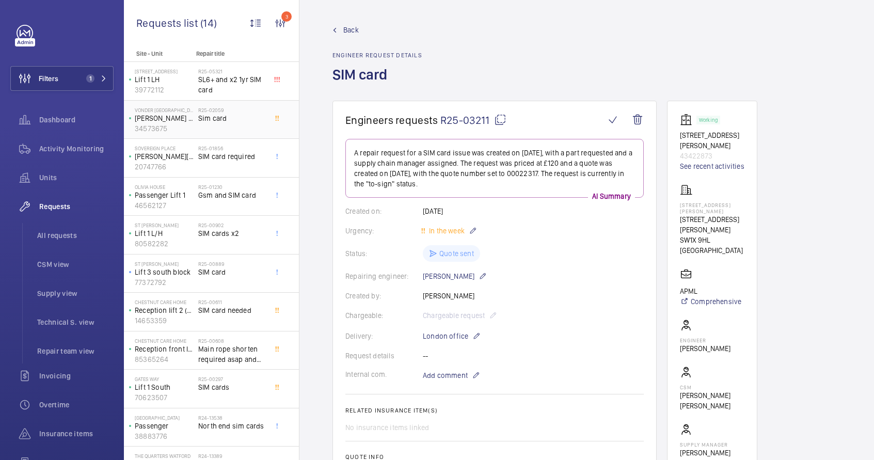
click at [199, 129] on div "R25-02059 Sim card" at bounding box center [232, 122] width 68 height 30
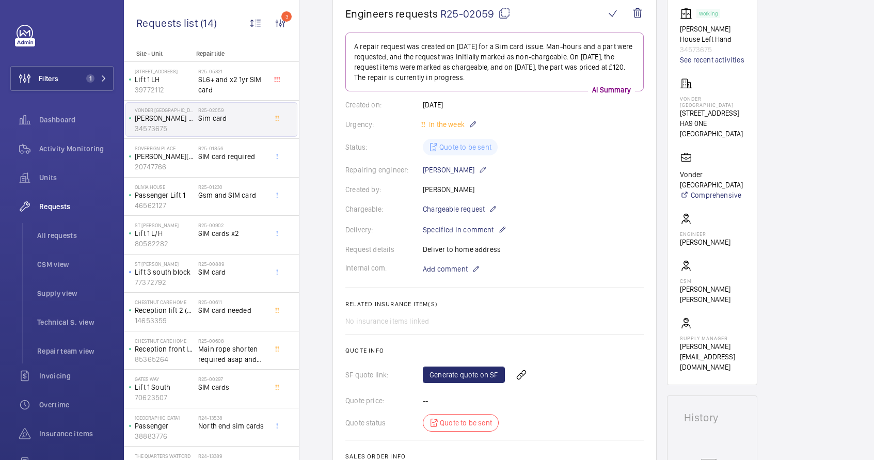
scroll to position [62, 0]
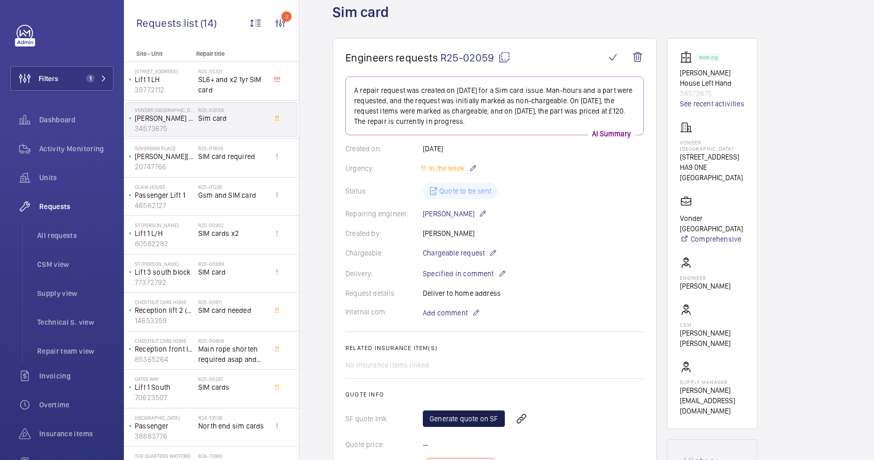
click at [464, 423] on link "Generate quote on SF" at bounding box center [464, 418] width 82 height 17
click at [510, 57] on mat-icon at bounding box center [504, 57] width 12 height 12
drag, startPoint x: 681, startPoint y: 75, endPoint x: 693, endPoint y: 83, distance: 14.2
click at [693, 83] on p "[PERSON_NAME] House Left Hand" at bounding box center [712, 78] width 65 height 21
drag, startPoint x: 681, startPoint y: 73, endPoint x: 745, endPoint y: 73, distance: 63.5
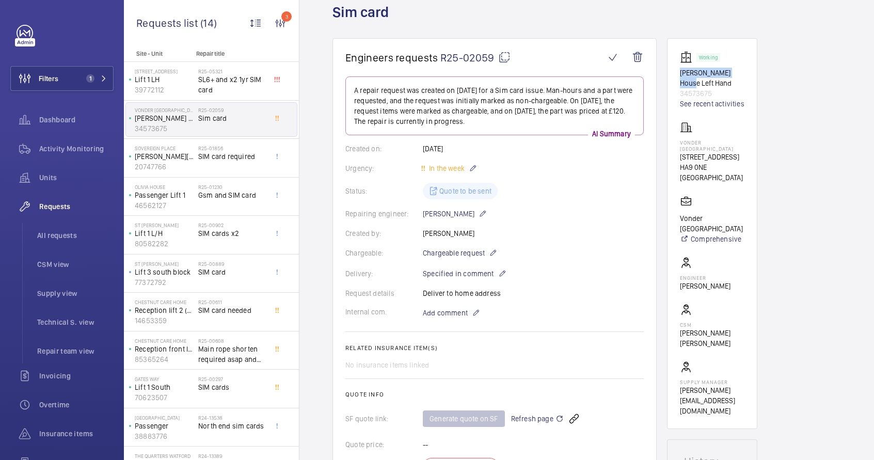
click at [745, 73] on wm-front-card "Working [PERSON_NAME] House Left Hand 34573675 See recent activities [GEOGRAPHI…" at bounding box center [712, 233] width 90 height 391
drag, startPoint x: 680, startPoint y: 73, endPoint x: 698, endPoint y: 79, distance: 19.3
click at [698, 79] on p "[PERSON_NAME] House Left Hand" at bounding box center [712, 78] width 65 height 21
copy p "[PERSON_NAME] House Left Hand"
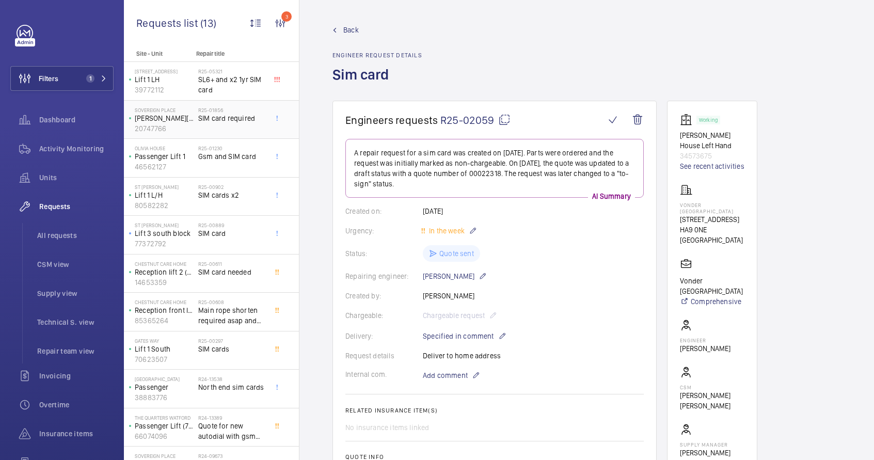
click at [219, 125] on div "R25-01856 SIM card required" at bounding box center [232, 122] width 68 height 30
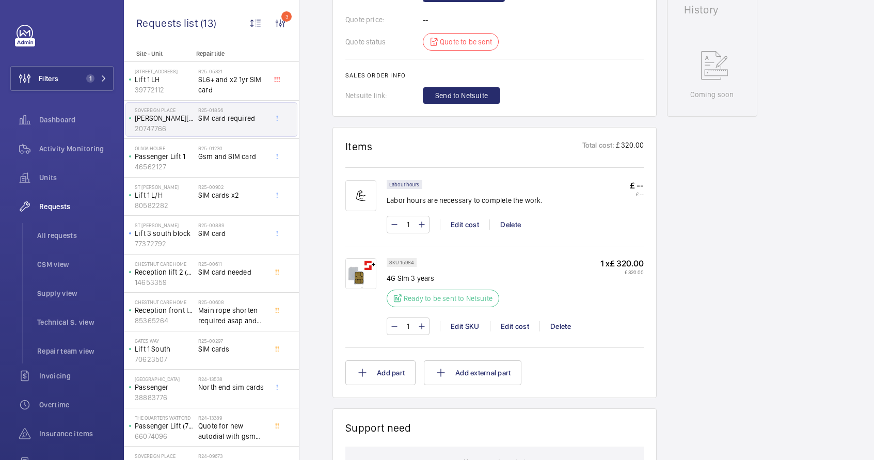
scroll to position [428, 0]
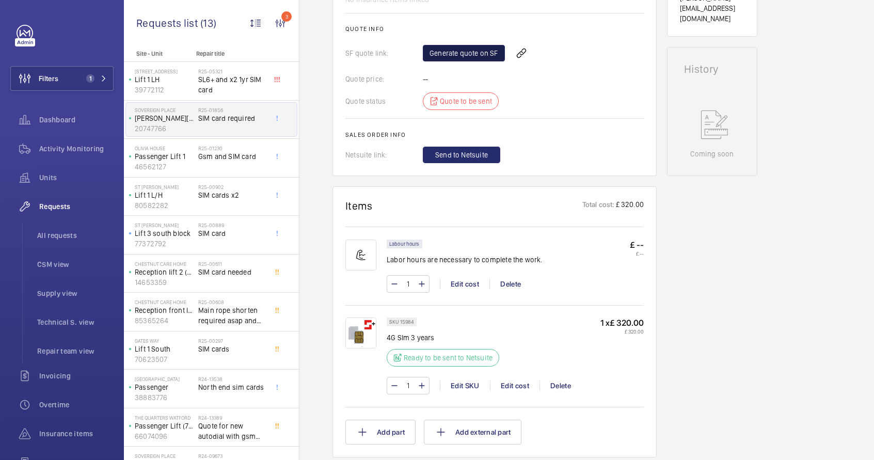
click at [450, 61] on link "Generate quote on SF" at bounding box center [464, 53] width 82 height 17
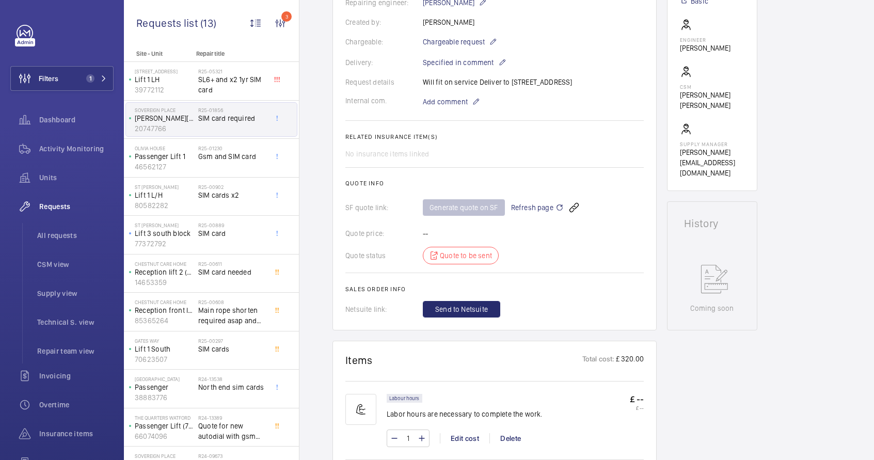
scroll to position [83, 0]
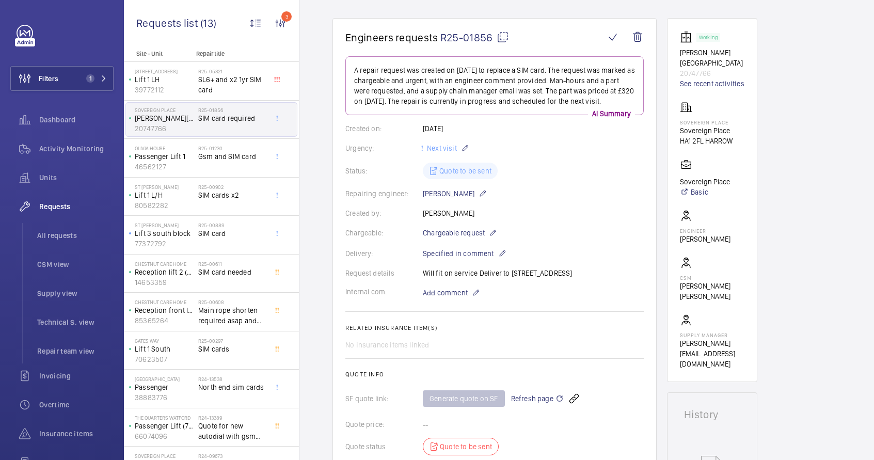
click at [502, 39] on mat-icon at bounding box center [503, 37] width 12 height 12
